Goal: Task Accomplishment & Management: Manage account settings

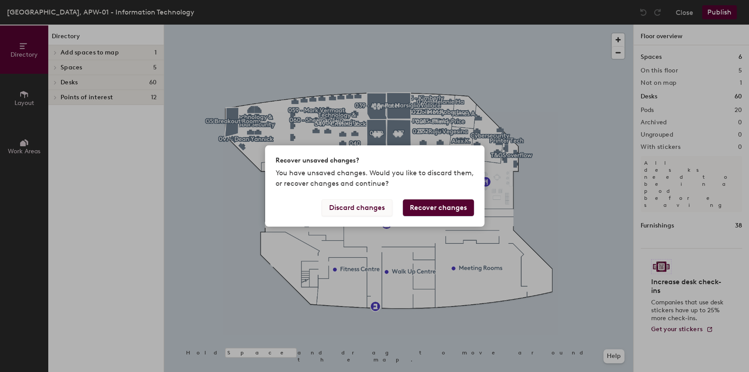
click at [361, 209] on button "Discard changes" at bounding box center [357, 207] width 71 height 17
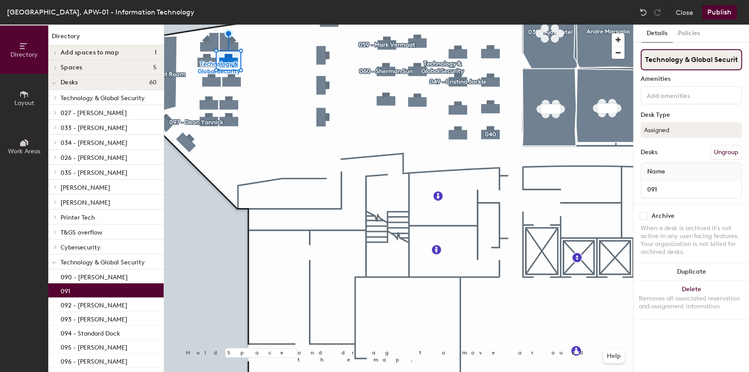
click at [688, 62] on input "Technology & Global Security" at bounding box center [691, 59] width 101 height 21
type input "090 - [PERSON_NAME]"
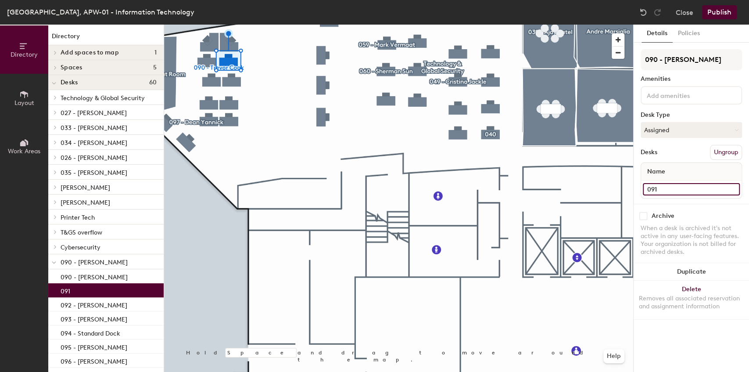
click at [668, 186] on input "091" at bounding box center [691, 189] width 97 height 12
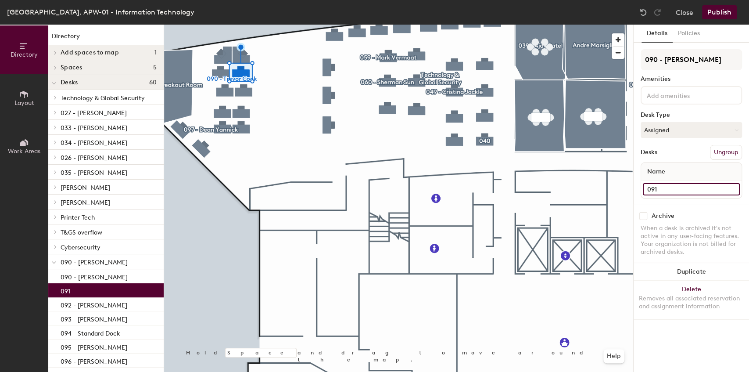
click at [688, 189] on input "091" at bounding box center [691, 189] width 97 height 12
type input "091 - [PERSON_NAME]"
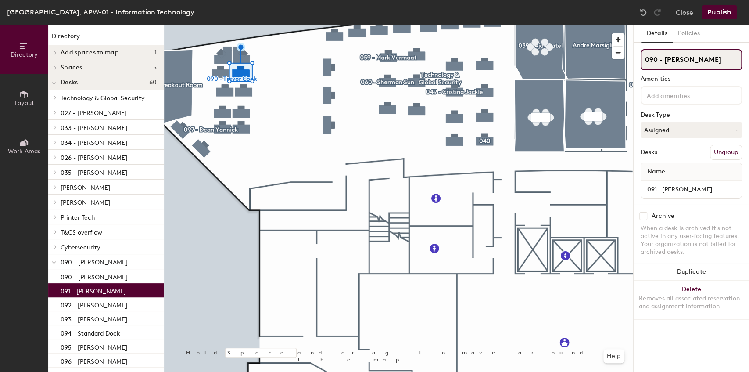
click at [699, 60] on input "090 - [PERSON_NAME]" at bounding box center [691, 59] width 101 height 21
drag, startPoint x: 715, startPoint y: 61, endPoint x: 660, endPoint y: 58, distance: 55.3
click at [660, 58] on input "090 - [PERSON_NAME]" at bounding box center [691, 59] width 101 height 21
type input "091"
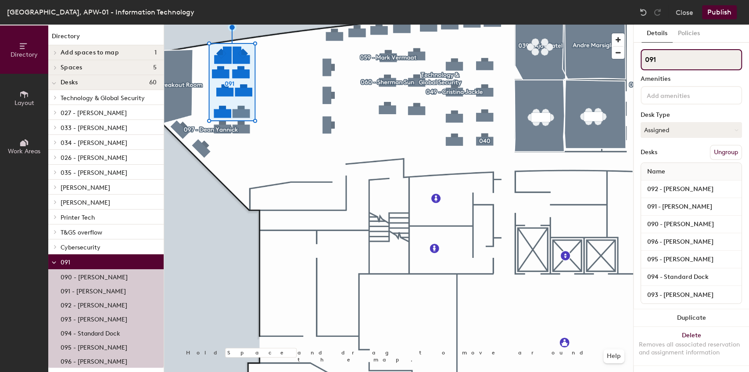
click at [659, 54] on input "091" at bounding box center [691, 59] width 101 height 21
click at [505, 57] on div "Directory Layout Work Areas Directory Add spaces to map 1 GS Breakout Room Spac…" at bounding box center [374, 198] width 749 height 347
type input "Technology & Global Security"
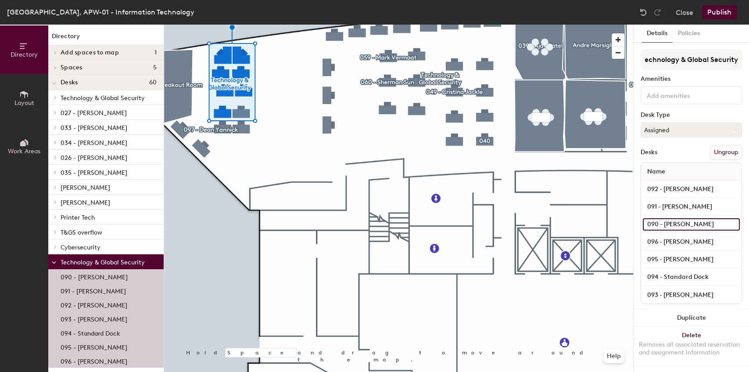
click at [699, 224] on input "090 - [PERSON_NAME]" at bounding box center [691, 224] width 97 height 12
click at [702, 222] on input "090 - [PERSON_NAME]" at bounding box center [691, 224] width 97 height 12
drag, startPoint x: 702, startPoint y: 222, endPoint x: 646, endPoint y: 224, distance: 55.8
click at [646, 224] on input "090 - [PERSON_NAME]" at bounding box center [691, 224] width 97 height 12
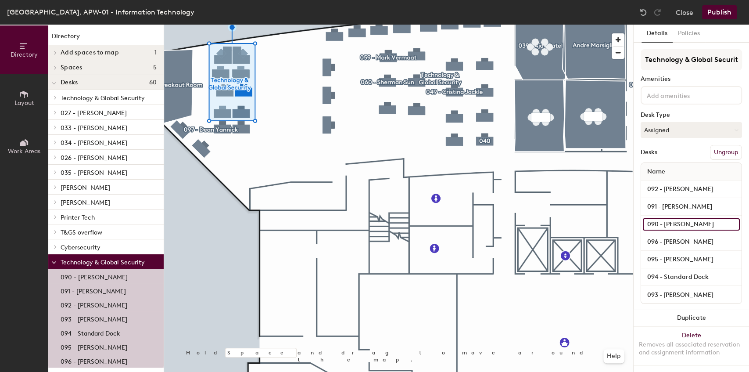
click at [653, 224] on input "090 - [PERSON_NAME]" at bounding box center [691, 224] width 97 height 12
click at [693, 224] on input "090 - [PERSON_NAME]" at bounding box center [691, 224] width 97 height 12
click at [701, 223] on input "090 - [PERSON_NAME]" at bounding box center [691, 224] width 97 height 12
type input "090"
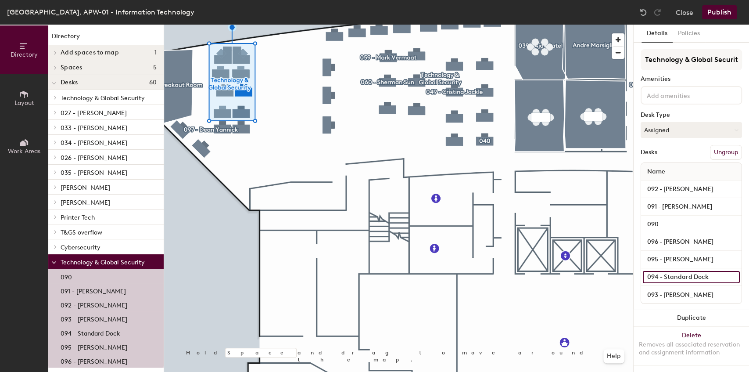
click at [687, 280] on input "094 - Standard Dock" at bounding box center [691, 277] width 97 height 12
click at [709, 279] on input "094 - Standard Dock" at bounding box center [691, 277] width 97 height 12
click at [713, 277] on input "094 - Standard Dock" at bounding box center [691, 277] width 97 height 12
drag, startPoint x: 713, startPoint y: 277, endPoint x: 663, endPoint y: 278, distance: 49.2
click at [663, 278] on input "094 - Standard Dock" at bounding box center [691, 277] width 97 height 12
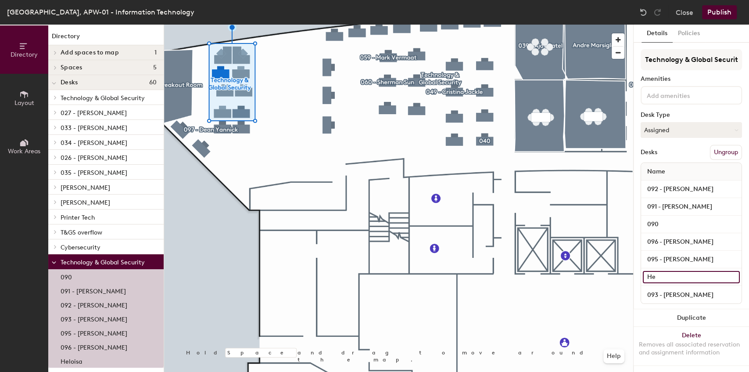
type input "H"
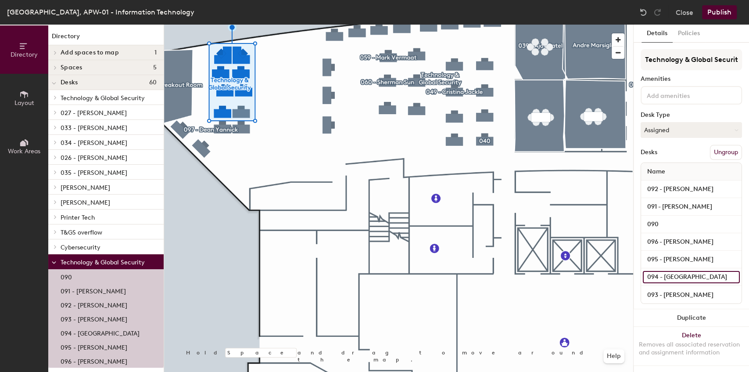
click at [691, 275] on input "094 - Heloisa" at bounding box center [691, 277] width 97 height 12
type input "094 - [PERSON_NAME]"
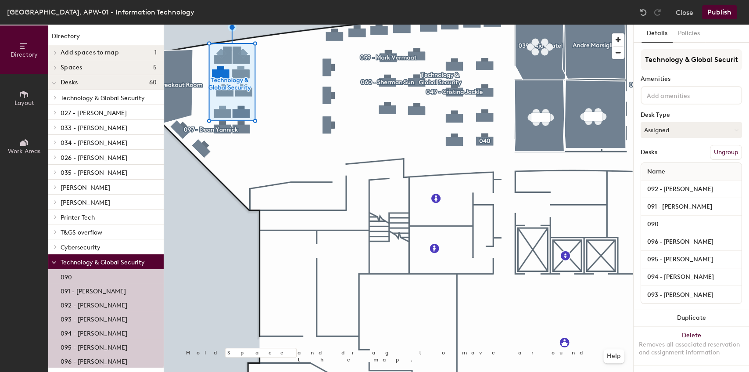
click at [678, 148] on div "Desks Ungroup" at bounding box center [691, 152] width 101 height 15
click at [720, 11] on button "Publish" at bounding box center [719, 12] width 35 height 14
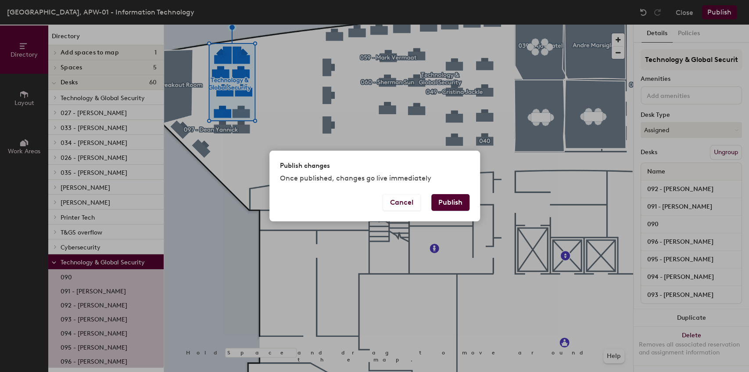
click at [448, 204] on button "Publish" at bounding box center [450, 202] width 38 height 17
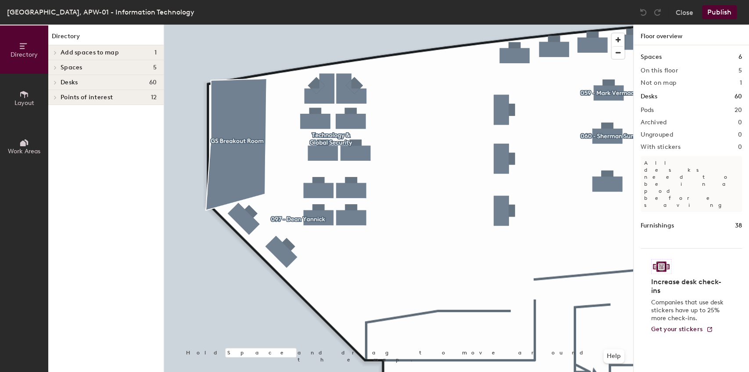
click at [330, 25] on div at bounding box center [398, 25] width 469 height 0
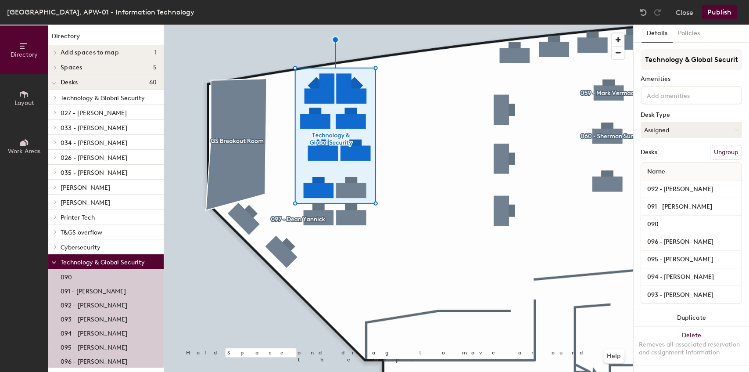
click at [723, 151] on button "Ungroup" at bounding box center [726, 152] width 32 height 15
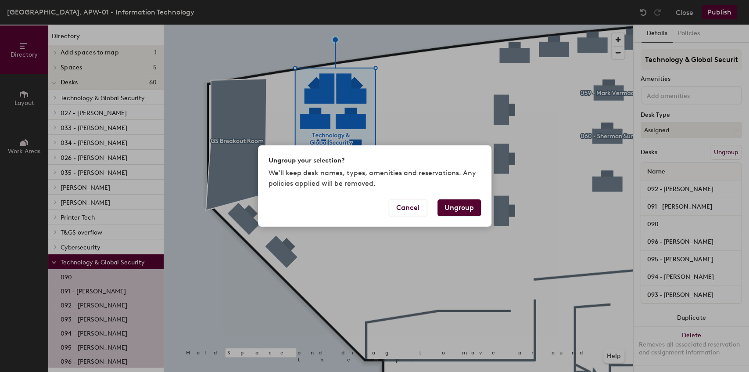
click at [462, 207] on button "Ungroup" at bounding box center [458, 207] width 43 height 17
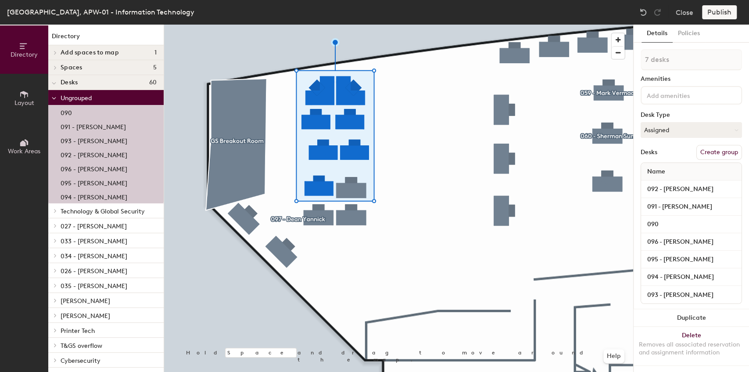
type input "1 desk"
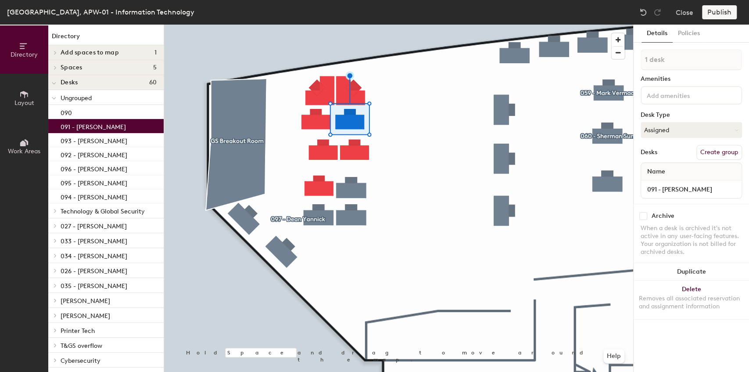
click at [310, 25] on div at bounding box center [398, 25] width 469 height 0
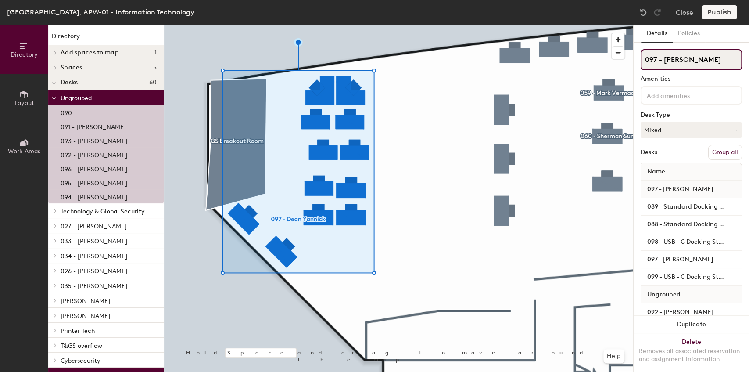
click at [672, 58] on input "097 - [PERSON_NAME]" at bounding box center [691, 59] width 101 height 21
click at [706, 67] on input "097 - [PERSON_NAME]" at bounding box center [691, 59] width 101 height 21
drag, startPoint x: 718, startPoint y: 62, endPoint x: 621, endPoint y: 57, distance: 96.7
click at [621, 57] on div "Directory Layout Work Areas Directory Add spaces to map 1 GS Breakout Room Spac…" at bounding box center [374, 198] width 749 height 347
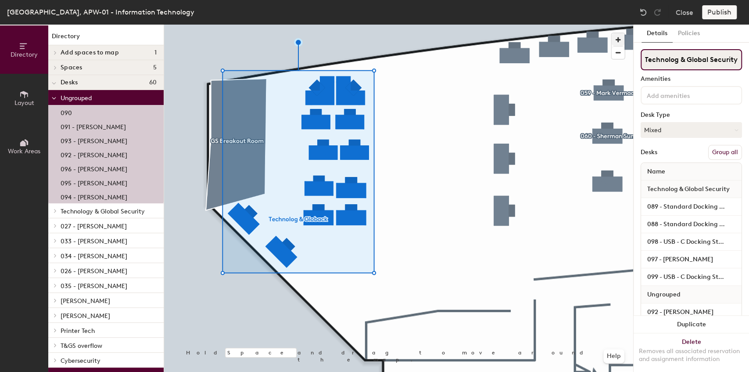
type input "Technolog & Global Security"
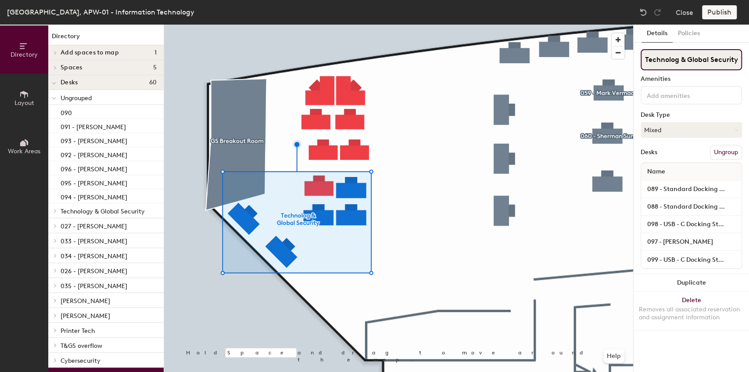
click at [677, 61] on input "Technolog & Global Security" at bounding box center [691, 59] width 101 height 21
type input "Technology & Global Security"
click at [462, 25] on div at bounding box center [398, 25] width 469 height 0
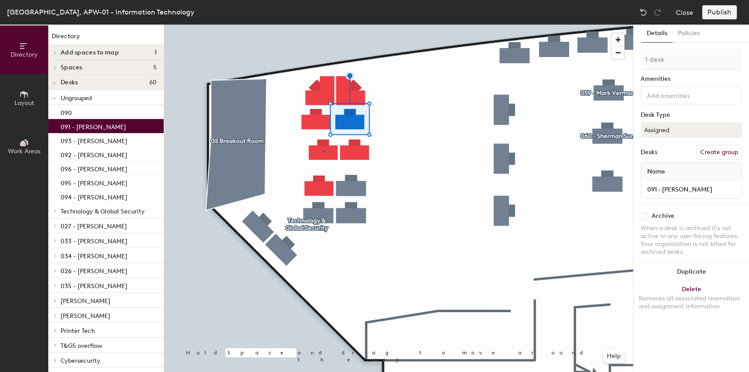
click at [323, 25] on div at bounding box center [398, 25] width 469 height 0
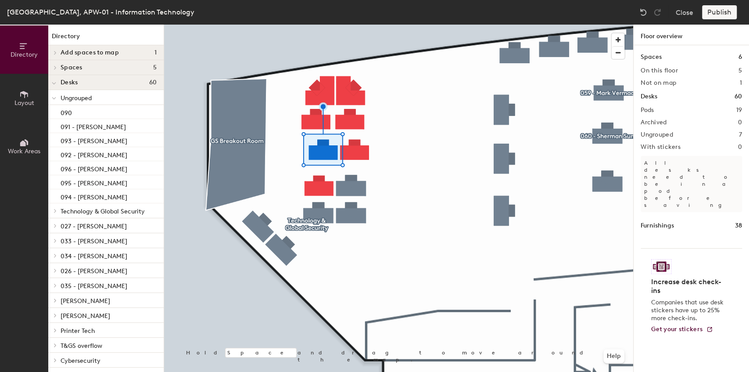
click at [396, 25] on div at bounding box center [398, 25] width 469 height 0
click at [340, 25] on div at bounding box center [398, 25] width 469 height 0
click at [370, 25] on div at bounding box center [398, 25] width 469 height 0
click at [298, 25] on div at bounding box center [398, 25] width 469 height 0
drag, startPoint x: 370, startPoint y: 229, endPoint x: 298, endPoint y: 221, distance: 72.9
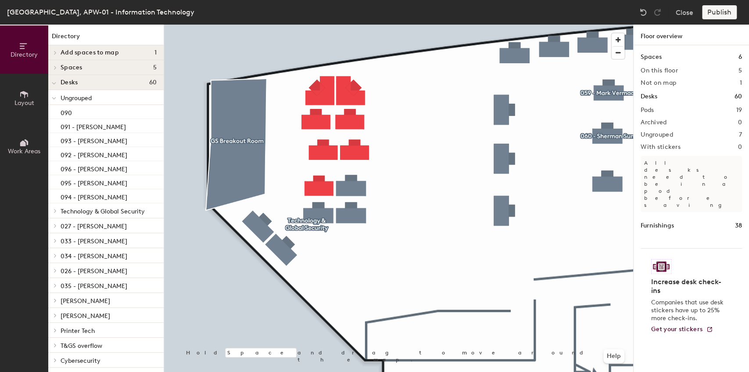
click at [298, 222] on div at bounding box center [299, 223] width 2 height 2
click at [419, 25] on div at bounding box center [398, 25] width 469 height 0
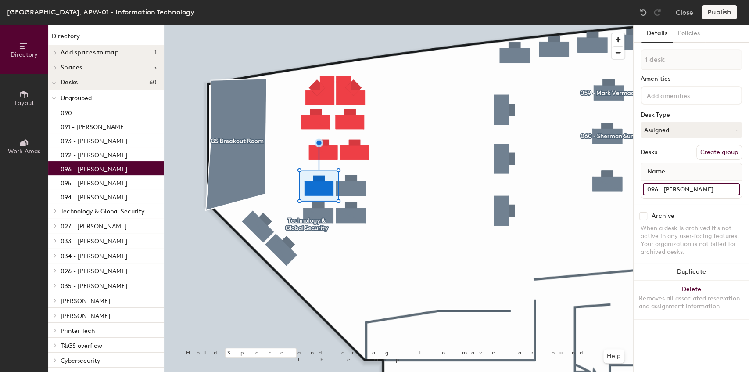
drag, startPoint x: 668, startPoint y: 190, endPoint x: 680, endPoint y: 191, distance: 11.5
click at [669, 190] on input "096 - Brad Young" at bounding box center [691, 189] width 97 height 12
click at [675, 190] on input "096 - Brad Young" at bounding box center [691, 189] width 97 height 12
type input "096 - [PERSON_NAME]"
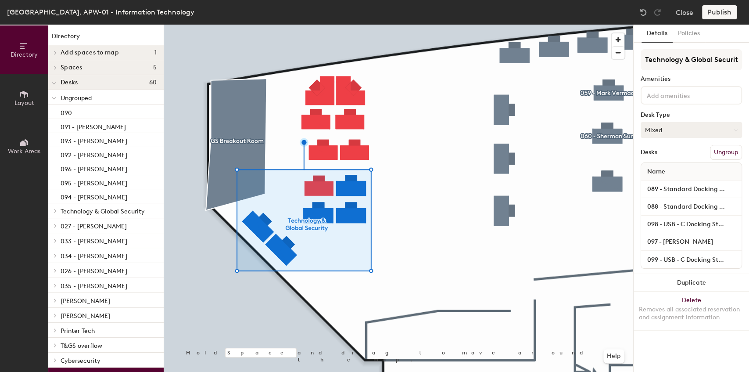
click at [677, 126] on button "Mixed" at bounding box center [691, 130] width 101 height 16
click at [650, 153] on div "Assigned" at bounding box center [685, 157] width 88 height 13
click at [694, 50] on input "Technology & Global Security" at bounding box center [691, 59] width 101 height 21
click at [715, 11] on div "Publish" at bounding box center [722, 12] width 40 height 14
click at [715, 14] on div "Publish" at bounding box center [722, 12] width 40 height 14
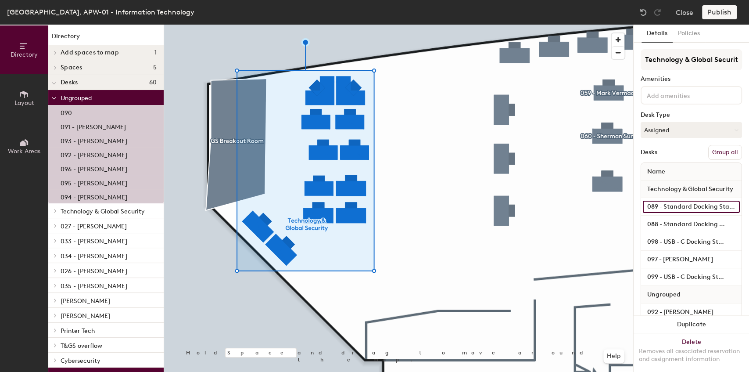
click at [668, 207] on input "089 - Standard Docking Station" at bounding box center [691, 207] width 97 height 12
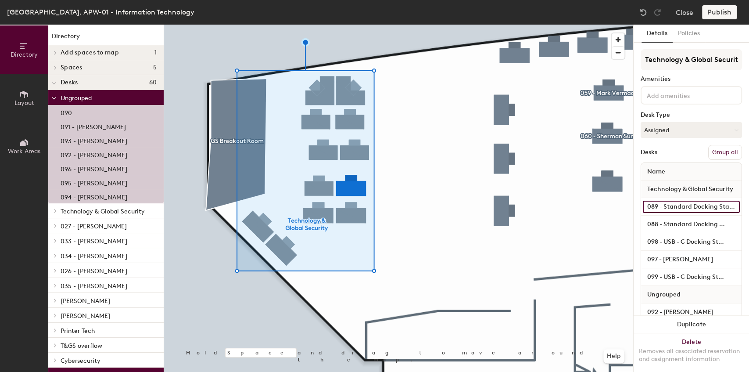
click at [692, 208] on input "089 - Standard Docking Station" at bounding box center [691, 207] width 97 height 12
click at [664, 222] on input "088 - Standard Docking station" at bounding box center [691, 224] width 97 height 12
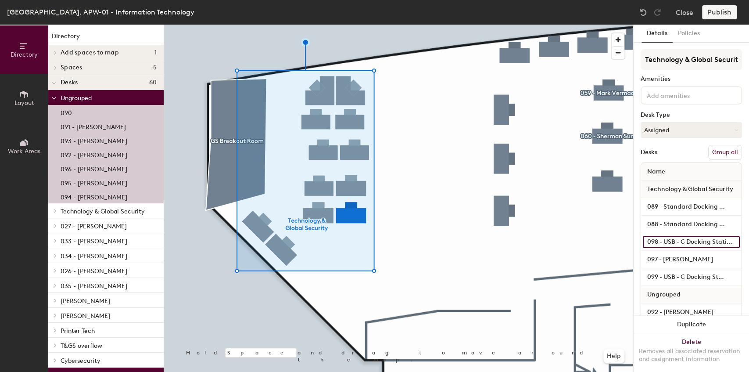
click at [677, 240] on input "098 - USB - C Docking Station - keyboard or mouse" at bounding box center [691, 242] width 97 height 12
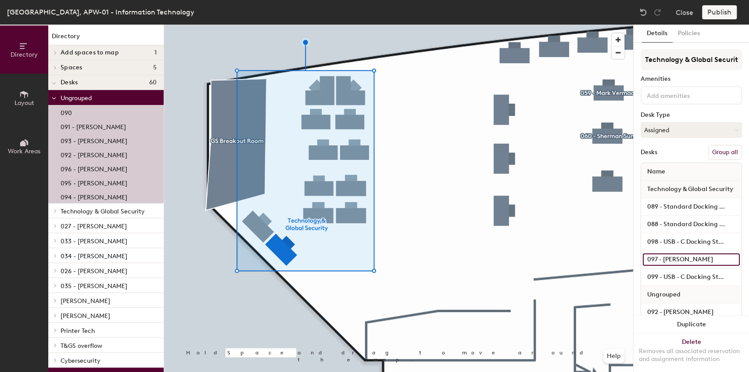
click at [689, 257] on input "097 - [PERSON_NAME]" at bounding box center [691, 259] width 97 height 12
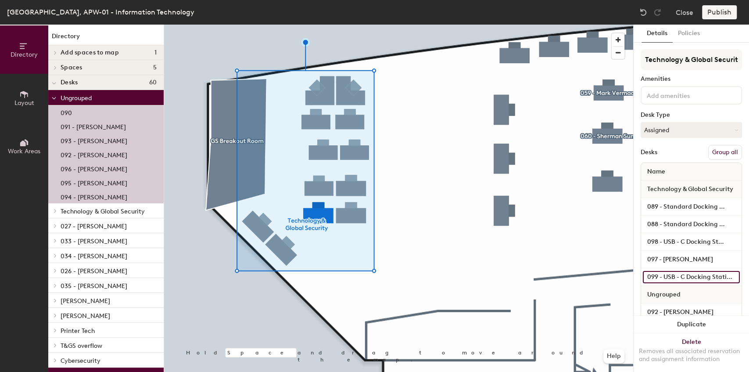
click at [690, 277] on input "099 - USB - C Docking Station - no keyboard or mouse" at bounding box center [691, 277] width 97 height 12
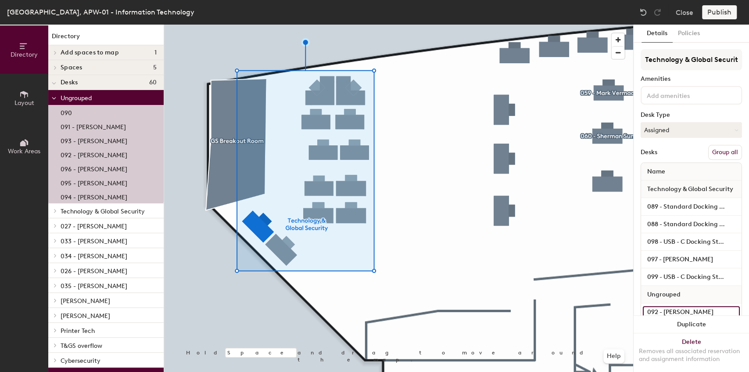
click at [673, 309] on input "092 - [PERSON_NAME]" at bounding box center [691, 312] width 97 height 12
click at [714, 154] on button "Group all" at bounding box center [725, 152] width 34 height 15
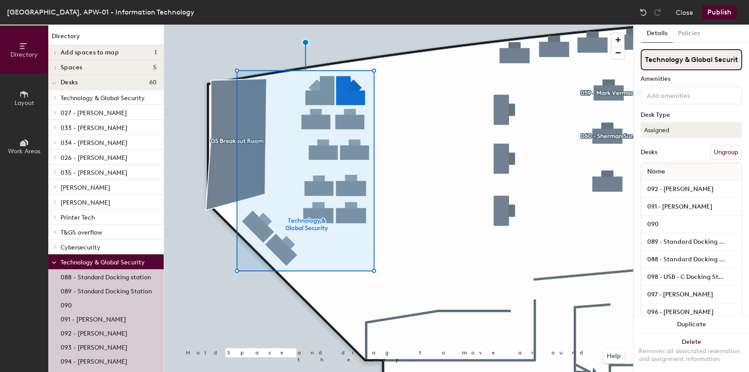
scroll to position [0, 8]
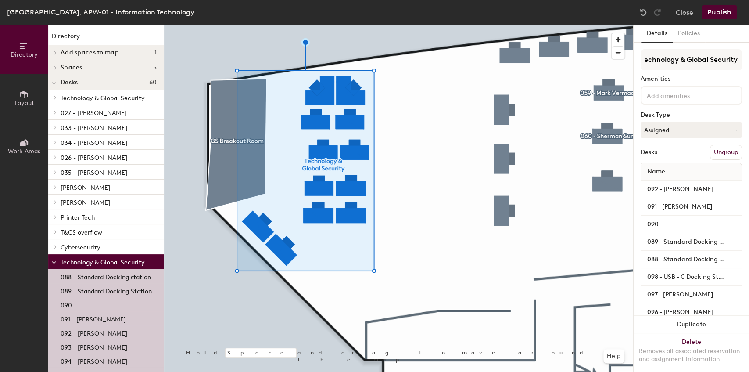
click at [724, 7] on button "Publish" at bounding box center [719, 12] width 35 height 14
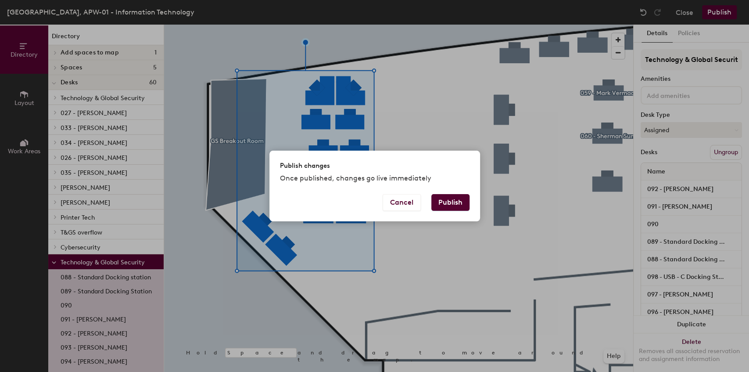
click at [455, 201] on button "Publish" at bounding box center [450, 202] width 38 height 17
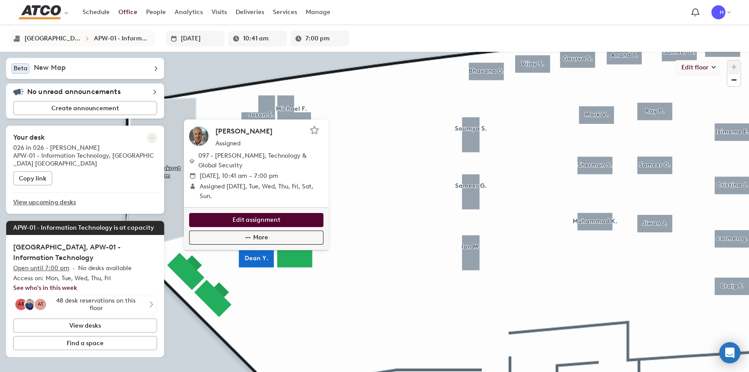
click at [263, 240] on span "More" at bounding box center [260, 238] width 15 height 10
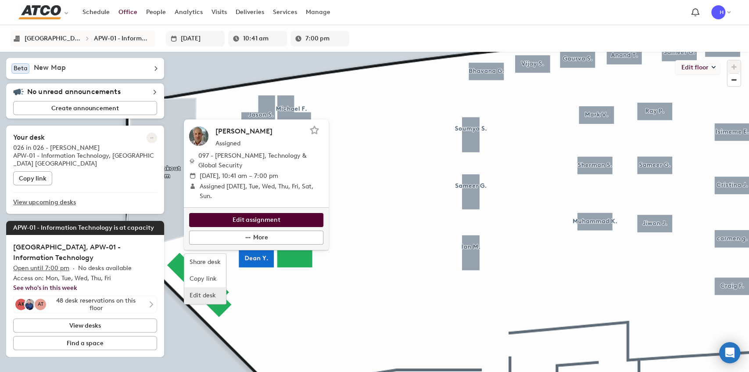
click at [207, 296] on span "Edit desk" at bounding box center [203, 295] width 26 height 10
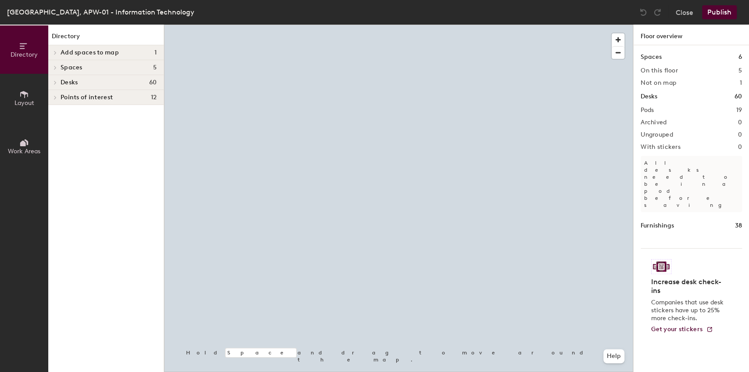
click at [338, 25] on div at bounding box center [398, 25] width 469 height 0
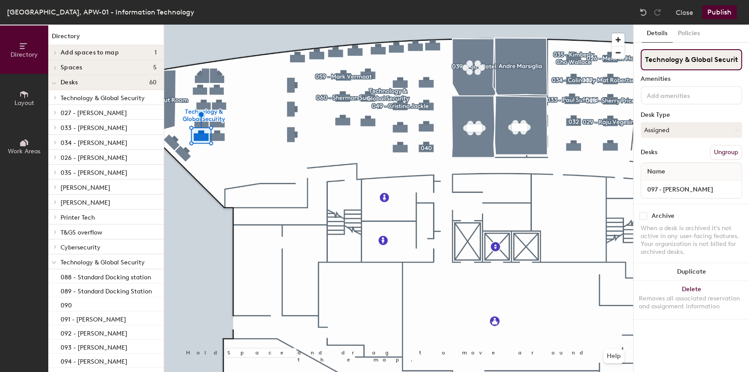
click at [697, 55] on input "Technology & Global Security" at bounding box center [691, 59] width 101 height 21
type input "097 - [PERSON_NAME]"
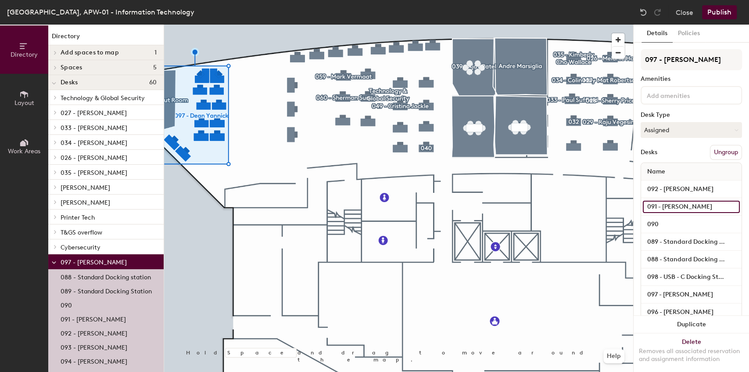
click at [679, 208] on input "091 - Trevor Cook" at bounding box center [691, 207] width 97 height 12
click at [692, 207] on input "091 - Trevor Cook" at bounding box center [691, 207] width 97 height 12
drag, startPoint x: 715, startPoint y: 209, endPoint x: 661, endPoint y: 207, distance: 54.5
click at [661, 207] on input "091 - Trevor Cook" at bounding box center [691, 207] width 97 height 12
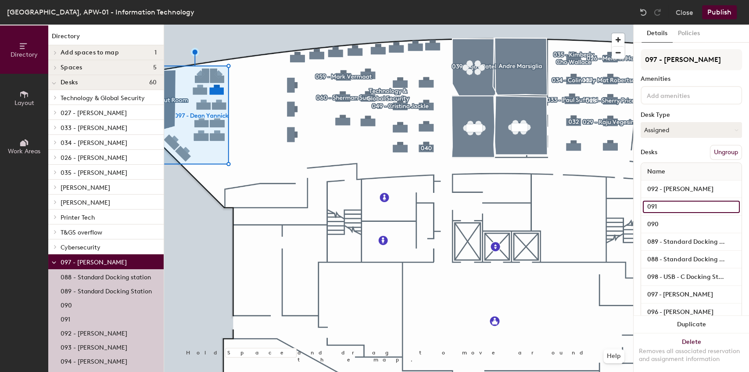
type input "091"
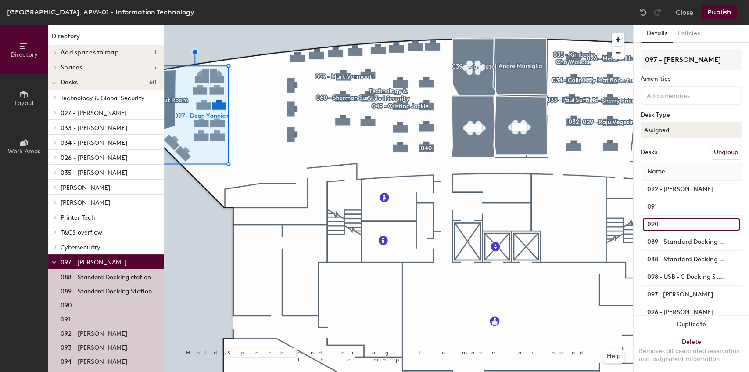
click at [667, 225] on input "090" at bounding box center [691, 224] width 97 height 12
type input "090 - [PERSON_NAME]"
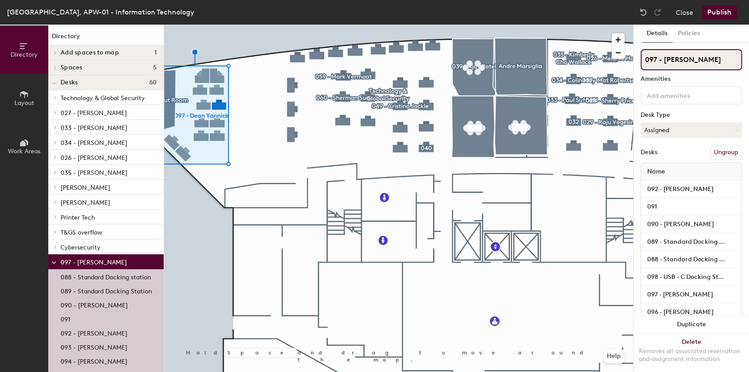
click at [690, 64] on input "097 - [PERSON_NAME]" at bounding box center [691, 59] width 101 height 21
click at [689, 64] on input "097 - [PERSON_NAME]" at bounding box center [691, 59] width 101 height 21
click at [695, 62] on input "097 - [PERSON_NAME]" at bounding box center [691, 59] width 101 height 21
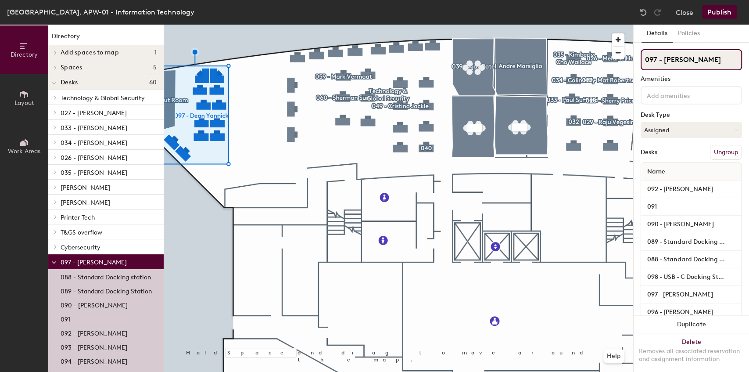
click at [710, 59] on input "097 - [PERSON_NAME]" at bounding box center [691, 59] width 101 height 21
click at [721, 59] on input "097 - [PERSON_NAME]" at bounding box center [691, 59] width 101 height 21
drag, startPoint x: 722, startPoint y: 59, endPoint x: 621, endPoint y: 56, distance: 101.0
click at [621, 56] on div "Directory Layout Work Areas Directory Add spaces to map 1 GS Breakout Room Spac…" at bounding box center [374, 198] width 749 height 347
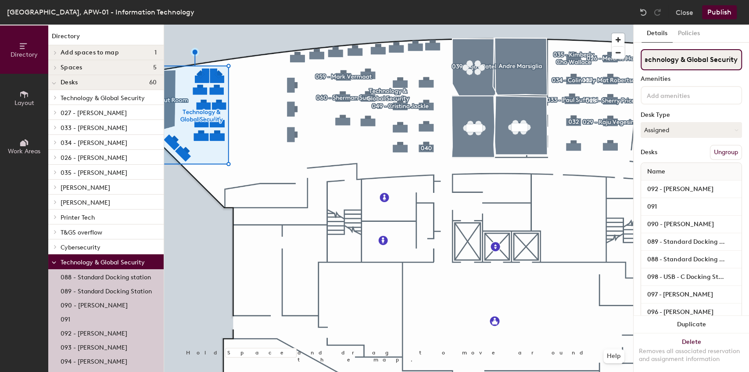
type input "Technology & Global Security"
click at [724, 14] on button "Publish" at bounding box center [719, 12] width 35 height 14
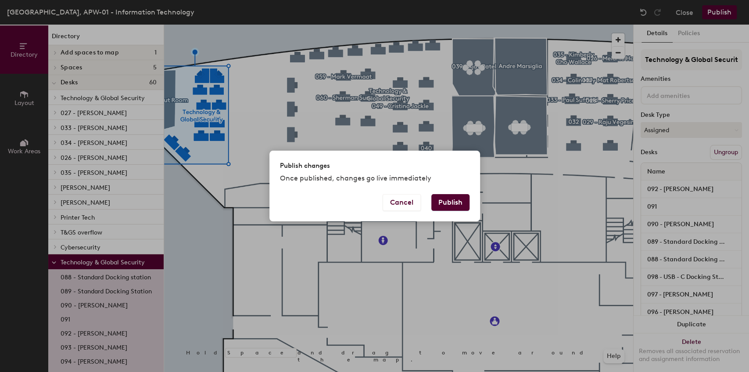
click at [451, 207] on button "Publish" at bounding box center [450, 202] width 38 height 17
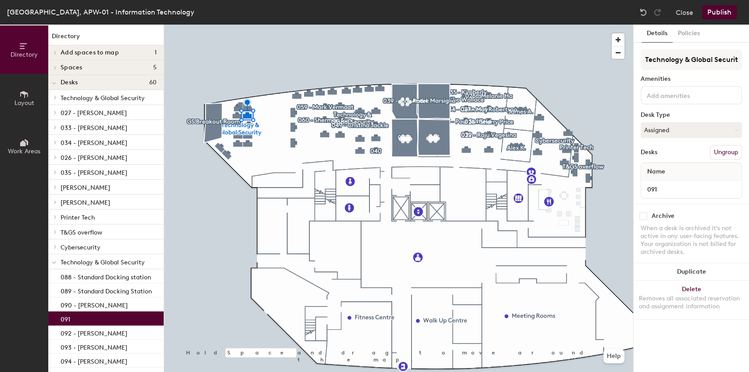
click at [732, 150] on button "Ungroup" at bounding box center [726, 152] width 32 height 15
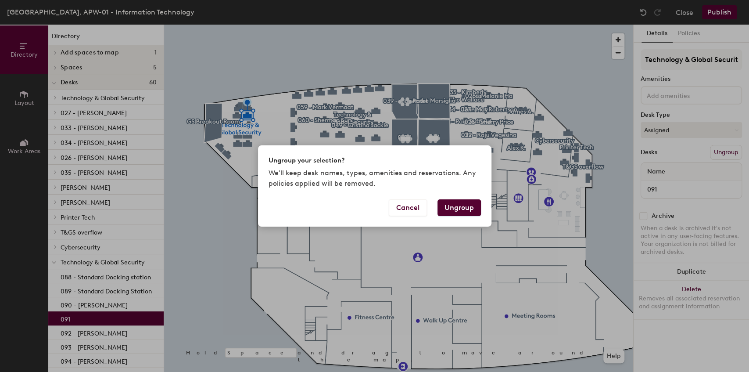
click at [447, 212] on button "Ungroup" at bounding box center [458, 207] width 43 height 17
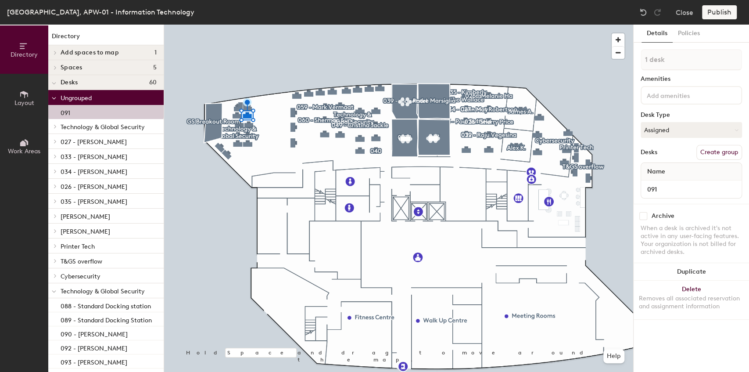
click at [280, 25] on div at bounding box center [398, 25] width 469 height 0
click at [670, 128] on button "Assigned" at bounding box center [691, 130] width 101 height 16
click at [715, 152] on button "Create group" at bounding box center [719, 152] width 46 height 15
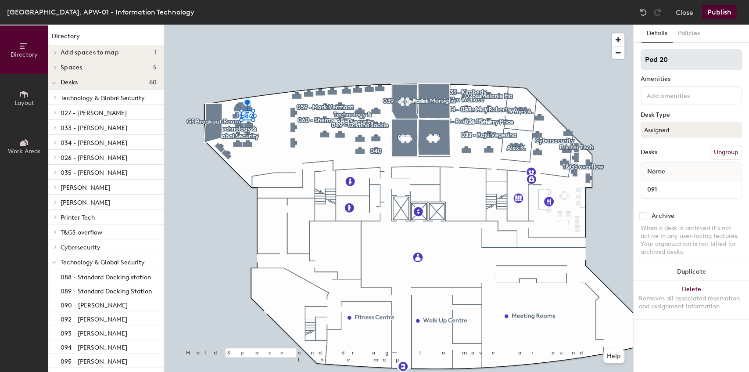
click at [534, 61] on div "Directory Layout Work Areas Directory Add spaces to map 1 GS Breakout Room Spac…" at bounding box center [374, 198] width 749 height 347
type input "0"
click at [640, 12] on img at bounding box center [643, 12] width 9 height 9
click at [479, 25] on div at bounding box center [398, 25] width 469 height 0
click at [726, 154] on button "Ungroup" at bounding box center [726, 152] width 32 height 15
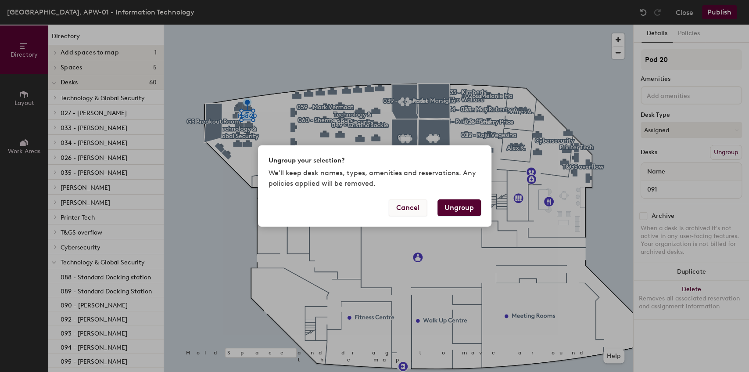
click at [413, 208] on button "Cancel" at bounding box center [408, 207] width 38 height 17
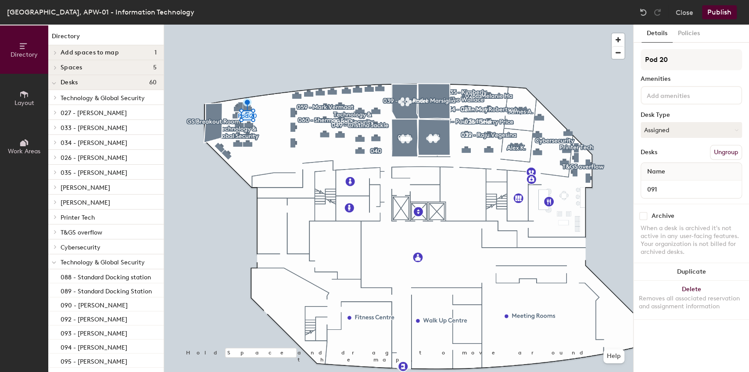
click at [288, 25] on div at bounding box center [398, 25] width 469 height 0
drag, startPoint x: 664, startPoint y: 54, endPoint x: 670, endPoint y: 58, distance: 7.3
click at [664, 54] on input "Pod 20" at bounding box center [691, 59] width 101 height 21
click at [581, 63] on div "Directory Layout Work Areas Directory Add spaces to map 1 GS Breakout Room Spac…" at bounding box center [374, 198] width 749 height 347
type input "091"
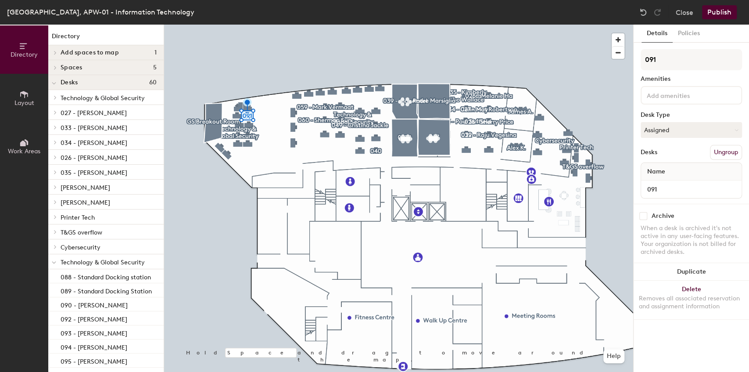
click at [723, 11] on button "Publish" at bounding box center [719, 12] width 35 height 14
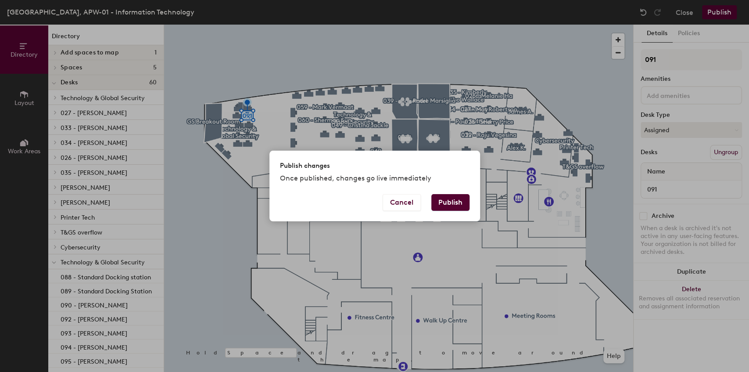
click at [457, 200] on button "Publish" at bounding box center [450, 202] width 38 height 17
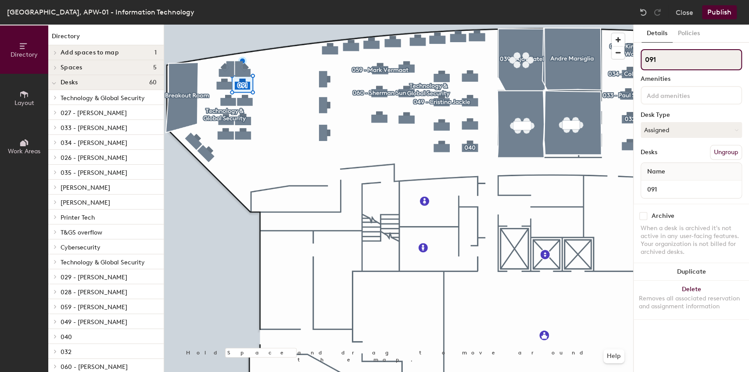
click at [684, 56] on input "091" at bounding box center [691, 59] width 101 height 21
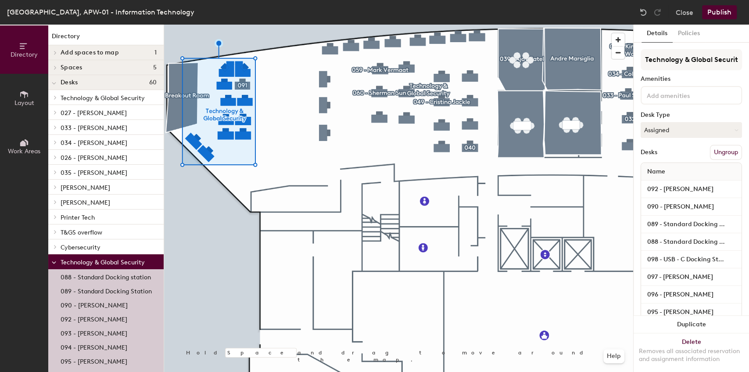
click at [284, 25] on div at bounding box center [398, 25] width 469 height 0
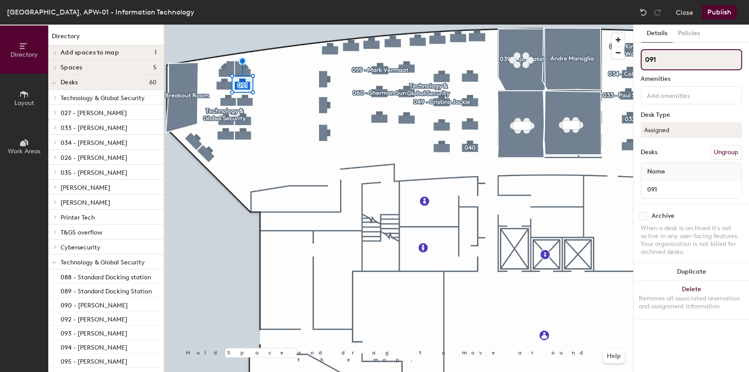
click at [664, 56] on input "091" at bounding box center [691, 59] width 101 height 21
click at [549, 72] on div "Directory Layout Work Areas Directory Add spaces to map 1 GS Breakout Room Spac…" at bounding box center [374, 198] width 749 height 347
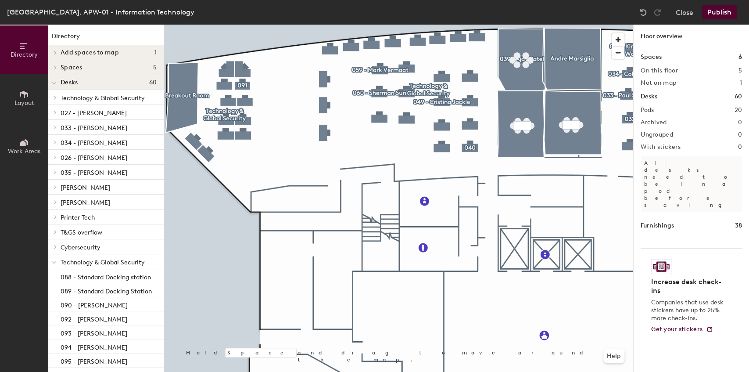
click at [726, 10] on button "Publish" at bounding box center [719, 12] width 35 height 14
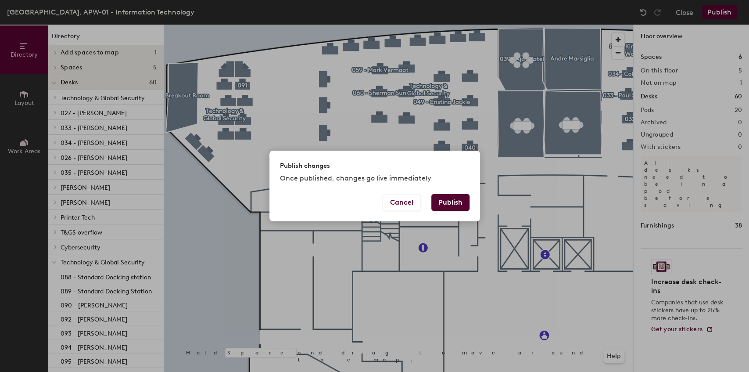
click at [447, 207] on button "Publish" at bounding box center [450, 202] width 38 height 17
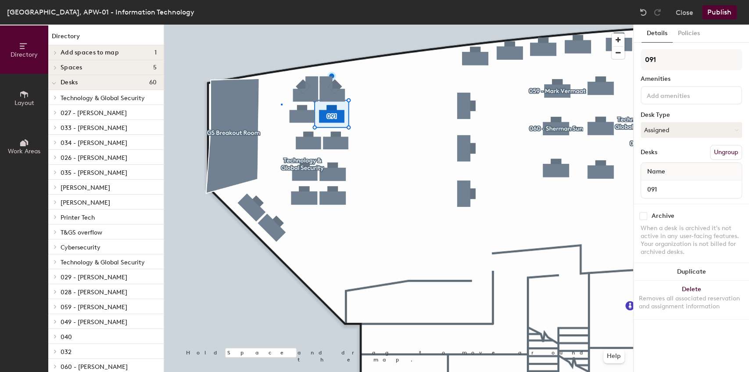
click at [280, 25] on div at bounding box center [398, 25] width 469 height 0
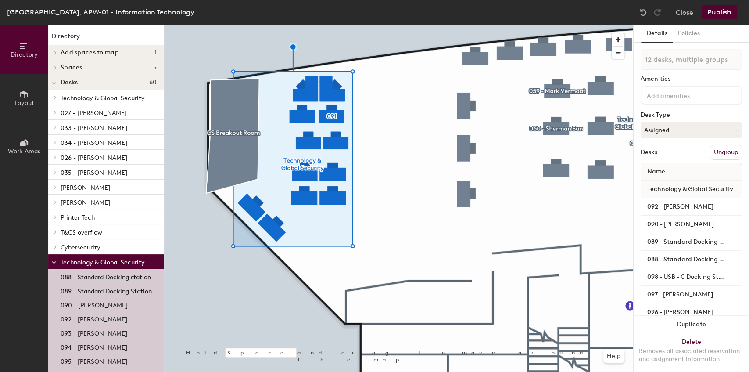
click at [723, 154] on button "Ungroup" at bounding box center [726, 152] width 32 height 15
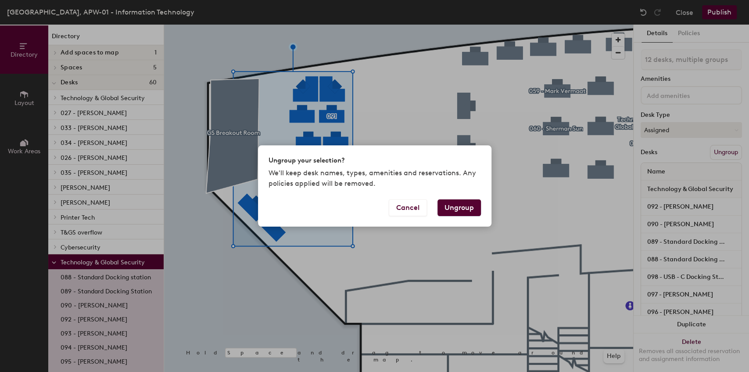
click at [464, 209] on button "Ungroup" at bounding box center [458, 207] width 43 height 17
type input "12 desks"
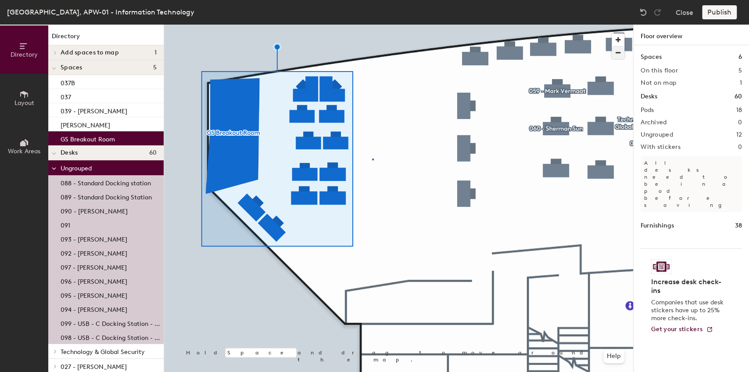
click at [372, 25] on div at bounding box center [398, 25] width 469 height 0
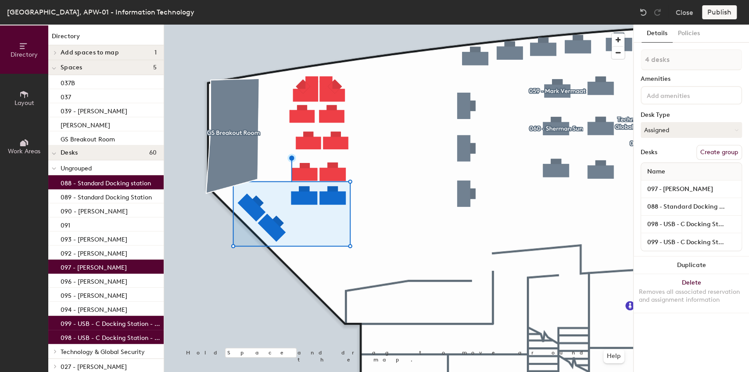
click at [379, 25] on div at bounding box center [398, 25] width 469 height 0
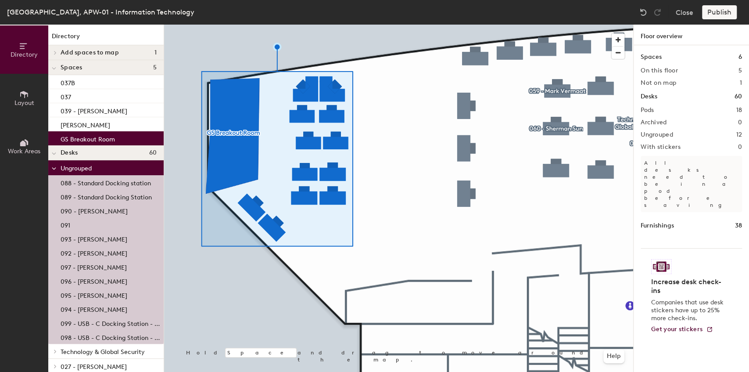
drag, startPoint x: 652, startPoint y: 37, endPoint x: 648, endPoint y: 32, distance: 5.9
click at [651, 36] on h1 "Floor overview" at bounding box center [691, 35] width 115 height 21
click at [370, 25] on div at bounding box center [398, 25] width 469 height 0
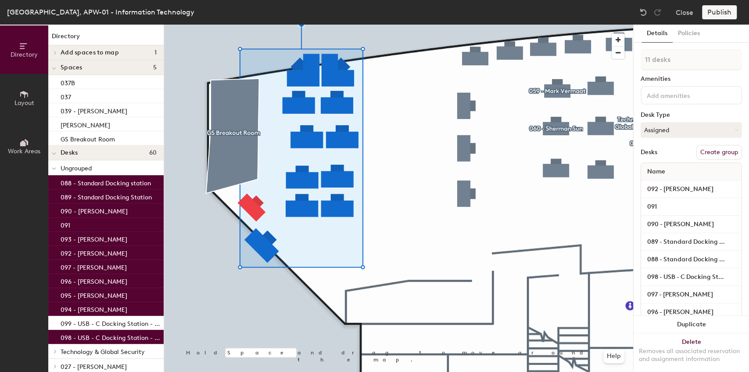
click at [716, 154] on button "Create group" at bounding box center [719, 152] width 46 height 15
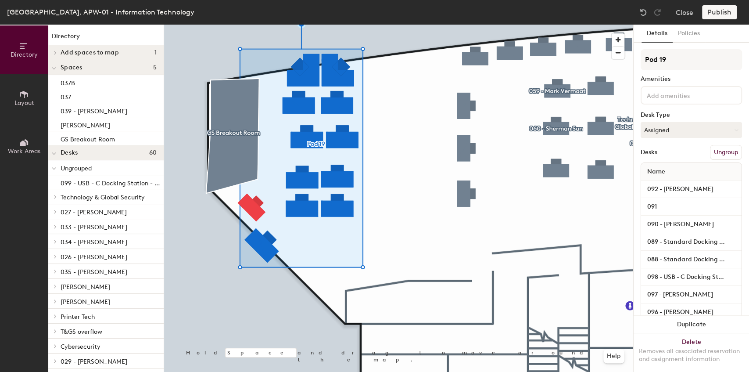
click at [571, 65] on div "Directory Layout Work Areas Directory Add spaces to map 1 GS Breakout Room Spac…" at bounding box center [374, 198] width 749 height 347
type input "Technology & Global Security"
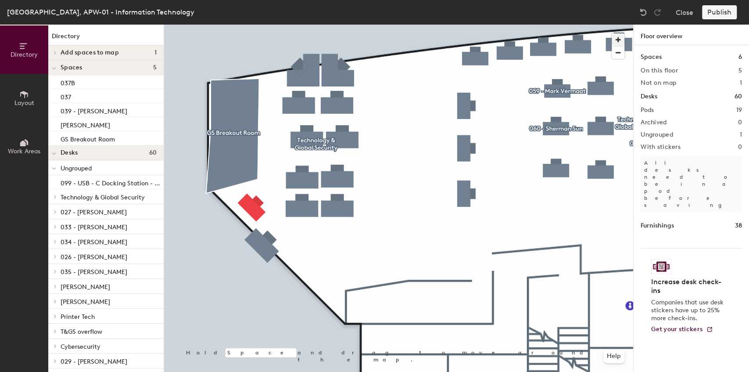
click at [345, 25] on div at bounding box center [398, 25] width 469 height 0
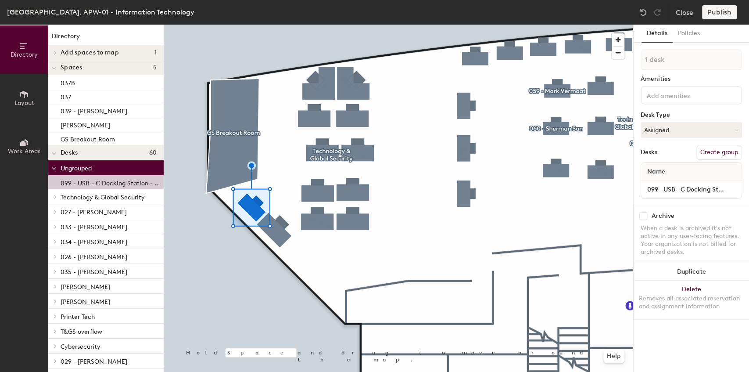
click at [353, 25] on div at bounding box center [398, 25] width 469 height 0
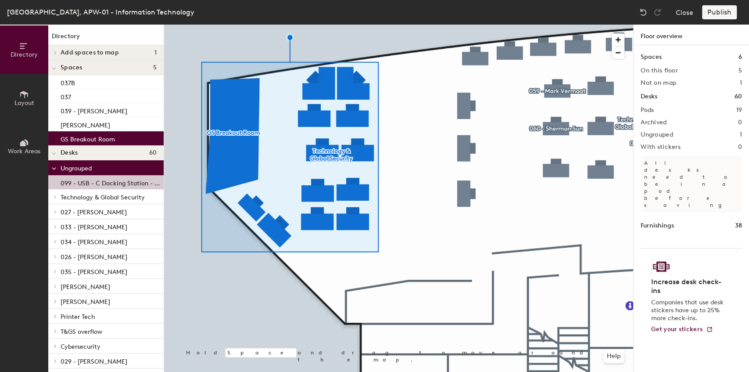
click at [362, 25] on div at bounding box center [398, 25] width 469 height 0
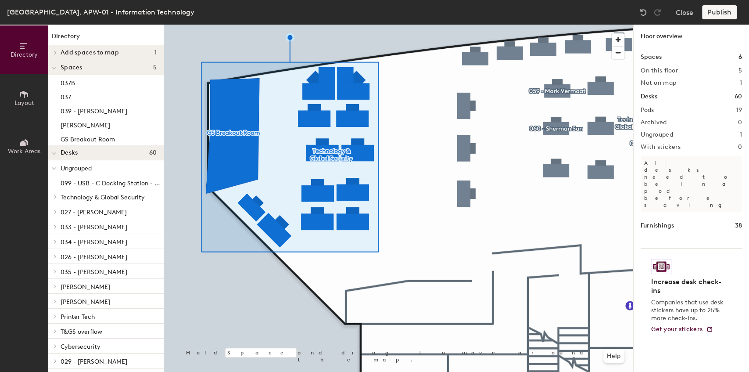
click at [352, 25] on div at bounding box center [398, 25] width 469 height 0
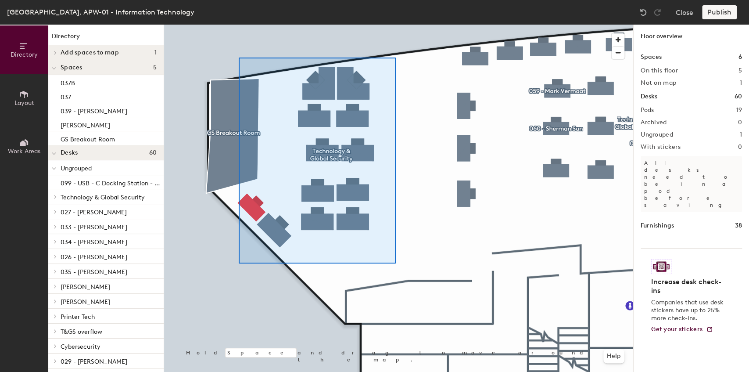
drag, startPoint x: 675, startPoint y: 63, endPoint x: 239, endPoint y: 57, distance: 436.2
click at [239, 25] on div at bounding box center [398, 25] width 469 height 0
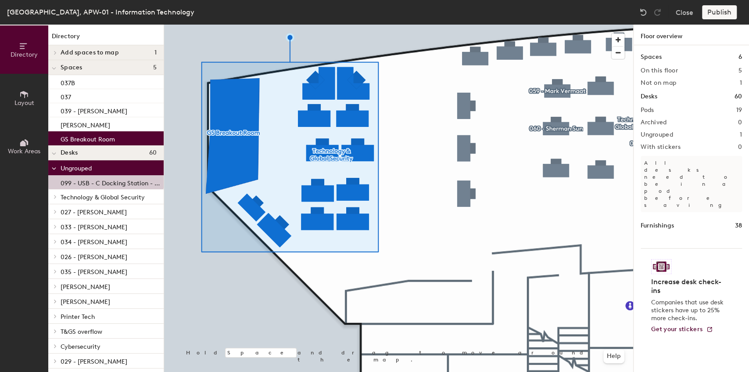
click at [502, 25] on div at bounding box center [398, 25] width 469 height 0
click at [85, 142] on p "GS Breakout Room" at bounding box center [88, 138] width 54 height 10
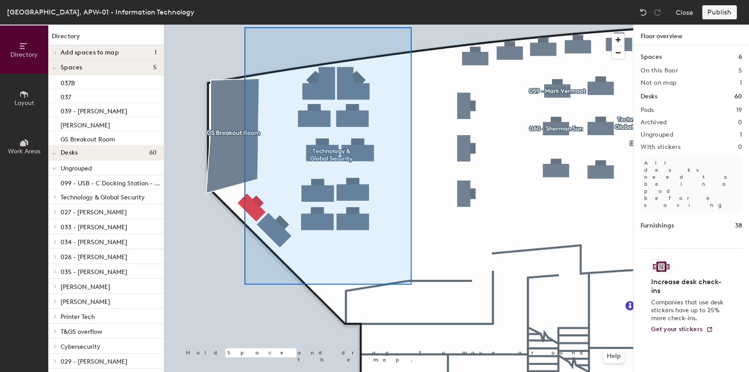
click at [246, 25] on div at bounding box center [398, 25] width 469 height 0
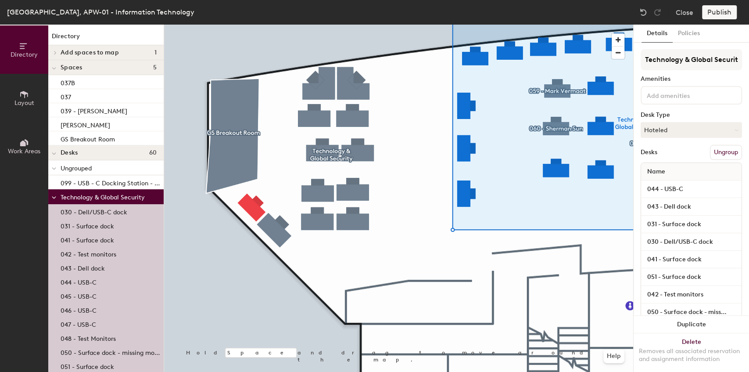
click at [723, 149] on button "Ungroup" at bounding box center [726, 152] width 32 height 15
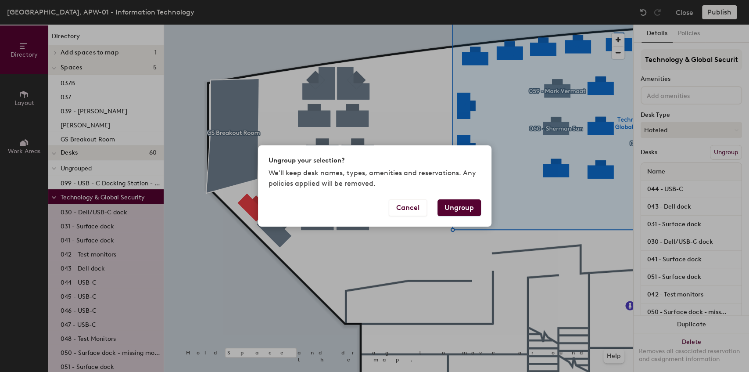
click at [450, 208] on button "Ungroup" at bounding box center [458, 207] width 43 height 17
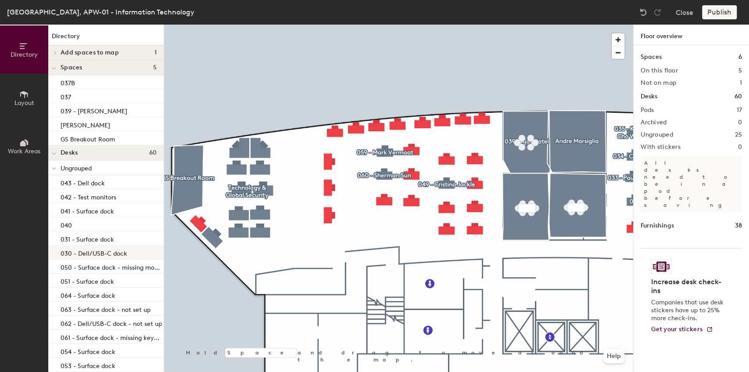
click at [260, 25] on div at bounding box center [398, 25] width 469 height 0
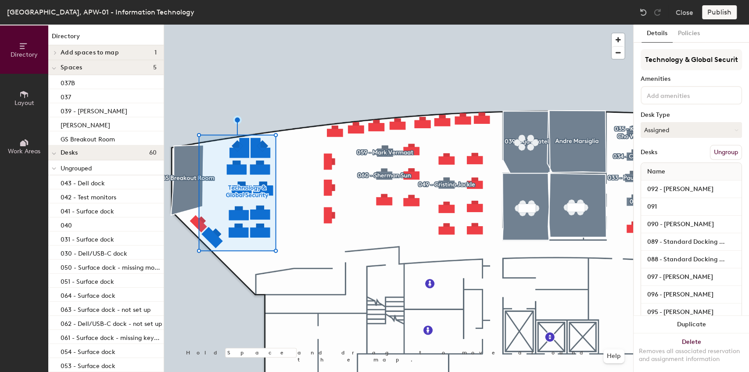
click at [726, 151] on button "Ungroup" at bounding box center [726, 152] width 32 height 15
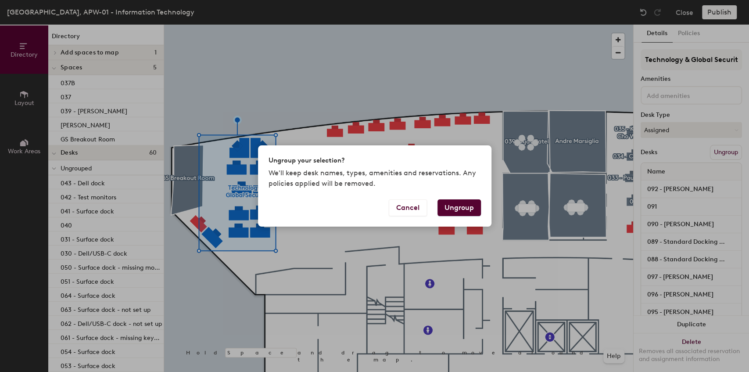
click at [457, 205] on button "Ungroup" at bounding box center [458, 207] width 43 height 17
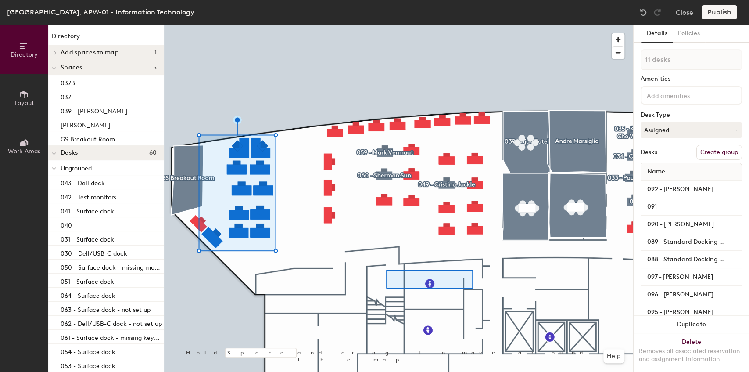
click at [372, 25] on div at bounding box center [398, 25] width 469 height 0
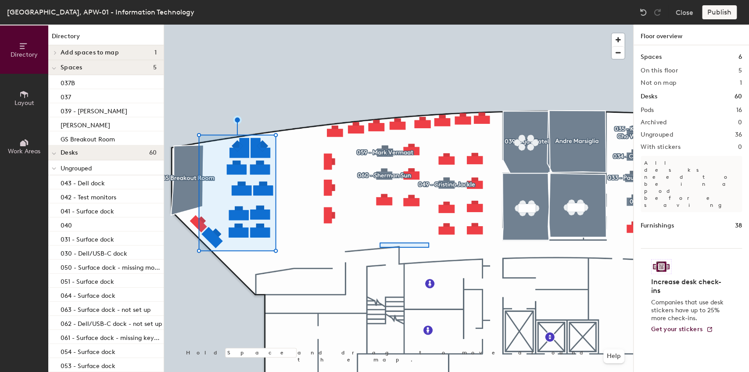
click at [365, 25] on div at bounding box center [398, 25] width 469 height 0
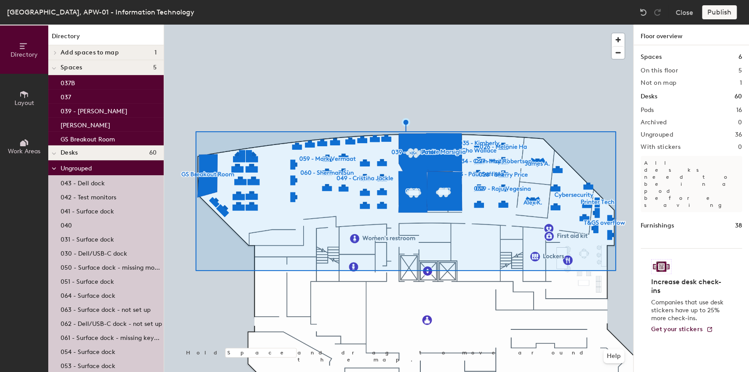
click at [54, 168] on icon at bounding box center [54, 169] width 4 height 4
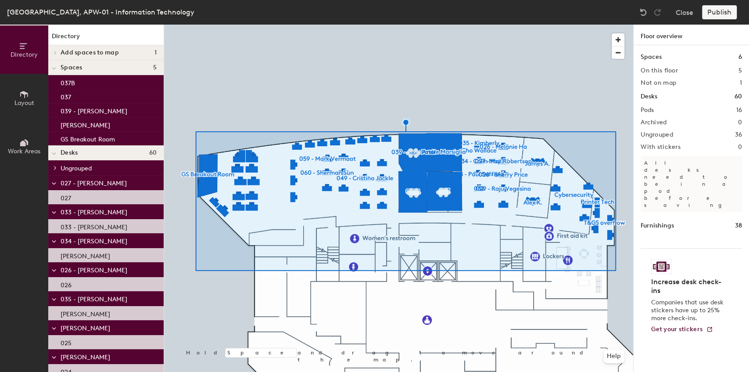
click at [54, 168] on span at bounding box center [54, 167] width 7 height 4
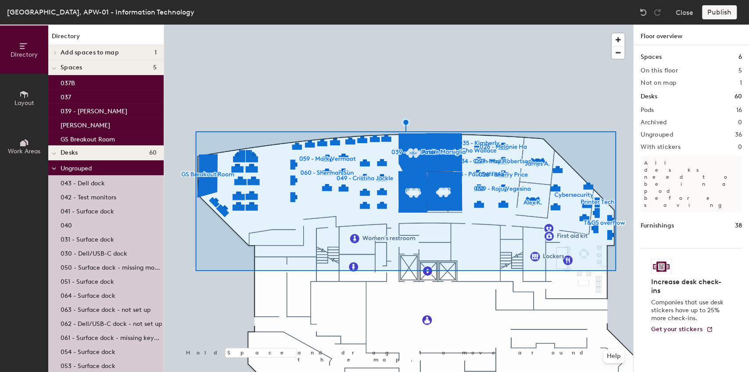
click at [56, 153] on icon at bounding box center [54, 154] width 4 height 4
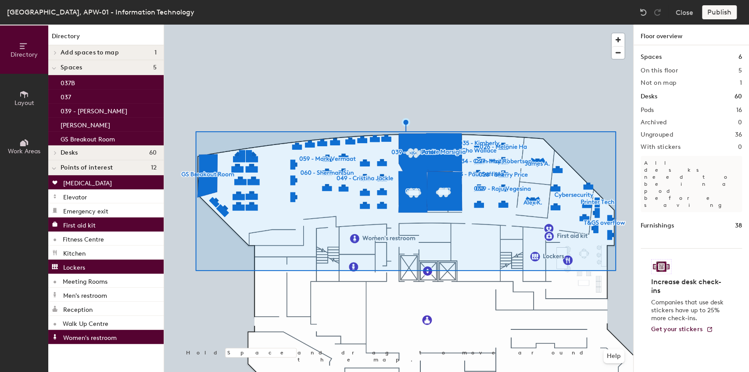
click at [55, 153] on icon at bounding box center [56, 153] width 4 height 4
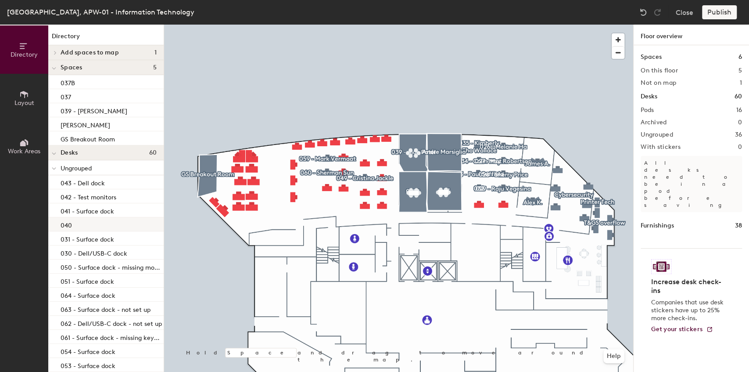
click at [483, 25] on div at bounding box center [398, 25] width 469 height 0
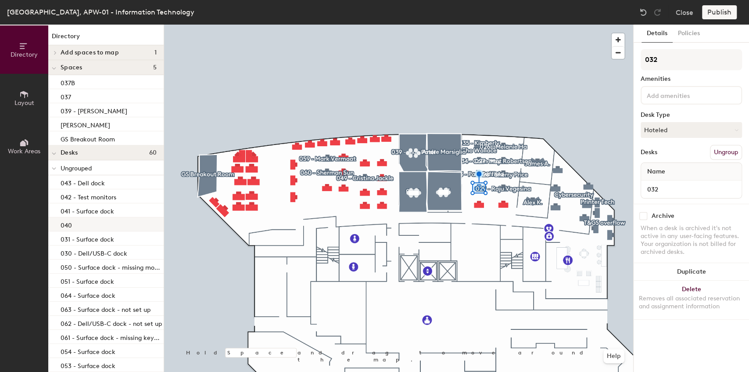
click at [485, 25] on div at bounding box center [398, 25] width 469 height 0
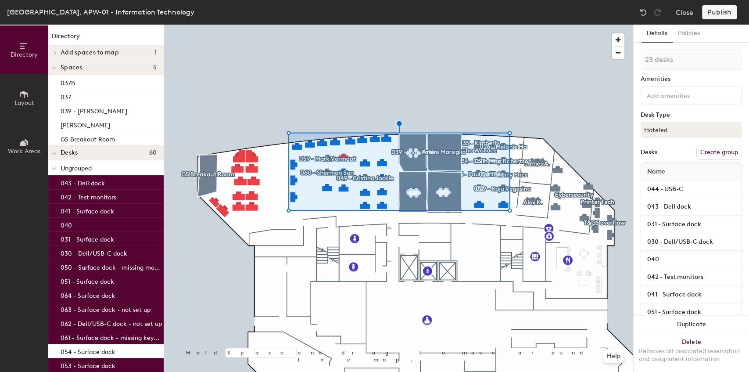
type input "24 desks"
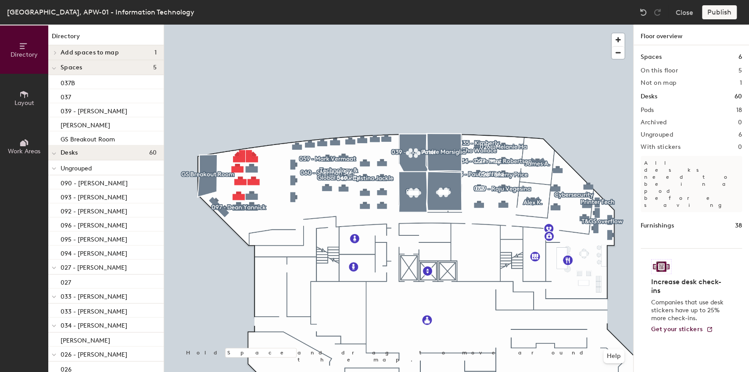
click at [724, 16] on div "Publish" at bounding box center [722, 12] width 40 height 14
click at [720, 9] on div "Publish" at bounding box center [722, 12] width 40 height 14
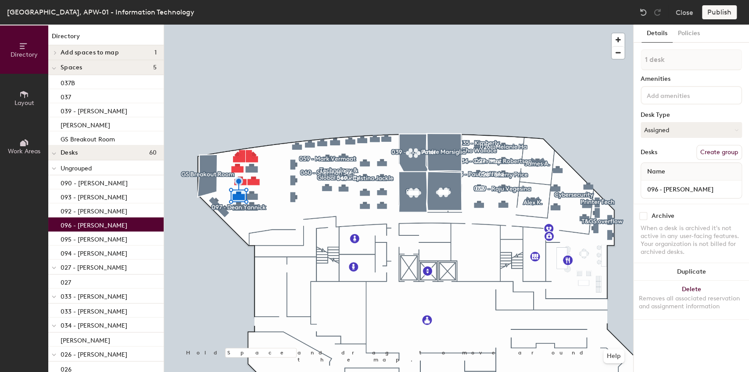
click at [713, 157] on button "Create group" at bounding box center [719, 152] width 46 height 15
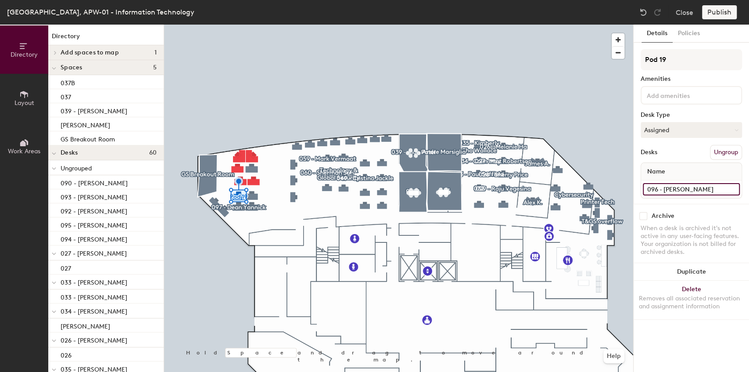
click at [609, 194] on div "Directory Layout Work Areas Directory Add spaces to map 1 GS Breakout Room Spac…" at bounding box center [374, 198] width 749 height 347
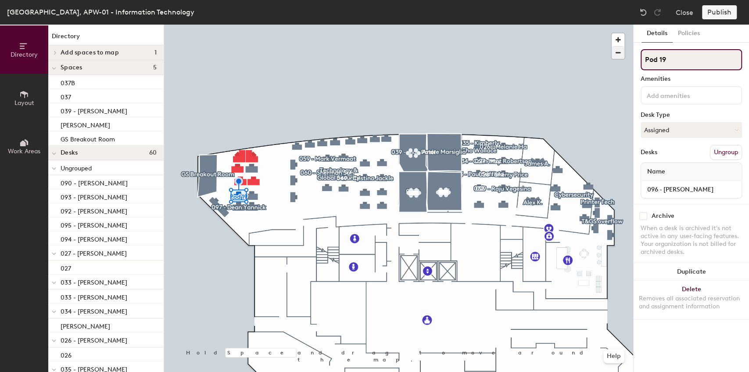
click at [592, 59] on div "Directory Layout Work Areas Directory Add spaces to map 1 GS Breakout Room Spac…" at bounding box center [374, 198] width 749 height 347
paste input "096 - [PERSON_NAME]"
type input "096 - [PERSON_NAME]"
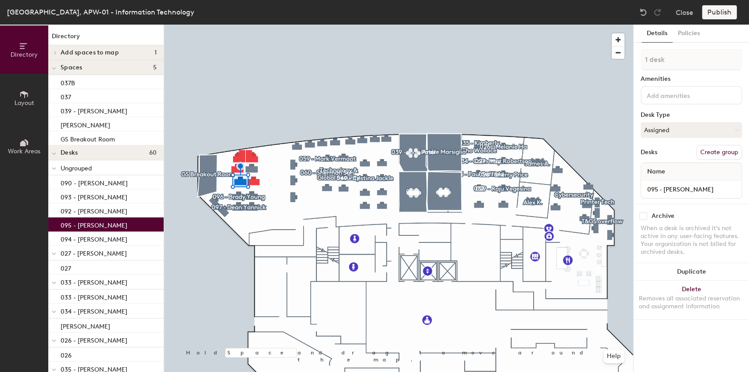
click at [717, 153] on button "Create group" at bounding box center [719, 152] width 46 height 15
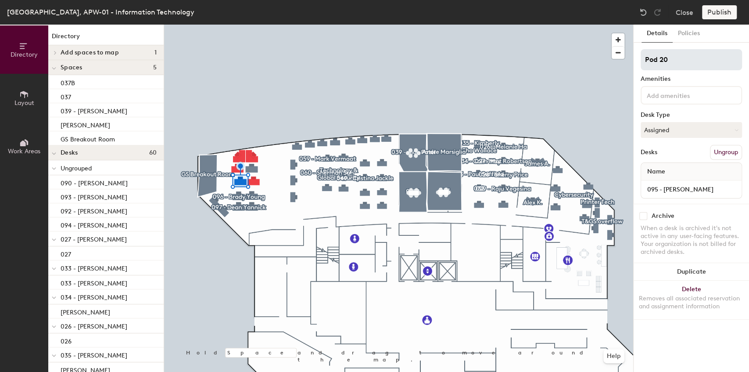
click at [620, 62] on div "Directory Layout Work Areas Directory Add spaces to map 1 GS Breakout Room Spac…" at bounding box center [374, 198] width 749 height 347
type input "095 - [PERSON_NAME]"
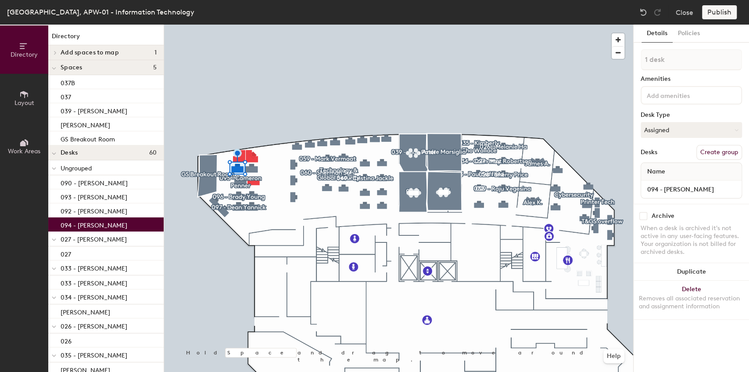
click at [715, 153] on button "Create group" at bounding box center [719, 152] width 46 height 15
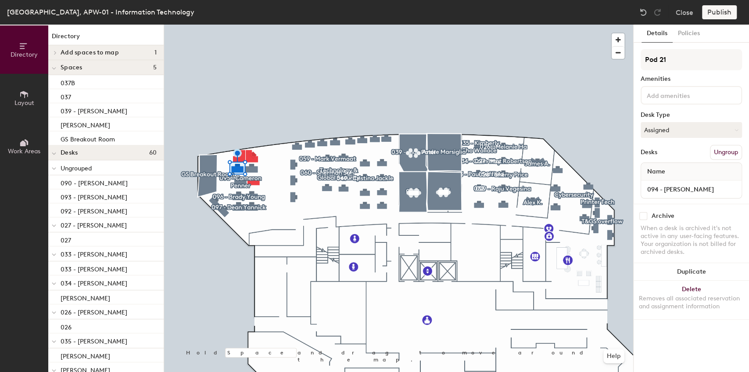
drag, startPoint x: 682, startPoint y: 59, endPoint x: 638, endPoint y: 65, distance: 45.2
click at [637, 65] on div "Details Policies Pod 21 Amenities Desk Type Assigned Desks Ungroup Name 094 - H…" at bounding box center [691, 198] width 115 height 347
type input "094 - [PERSON_NAME]"
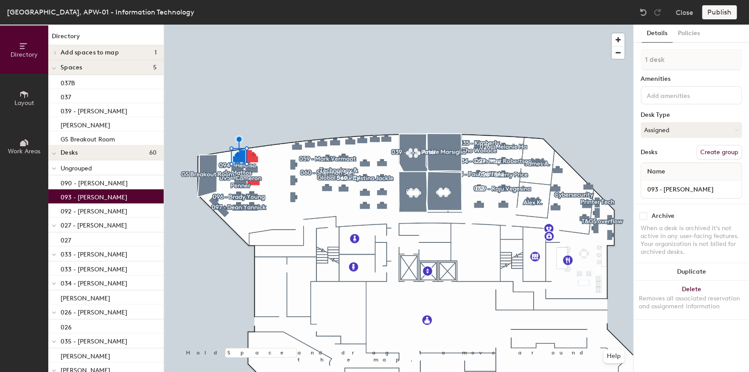
click at [735, 149] on button "Create group" at bounding box center [719, 152] width 46 height 15
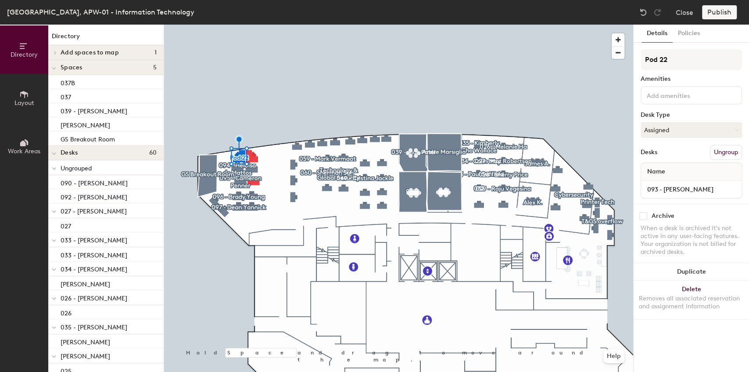
drag, startPoint x: 676, startPoint y: 66, endPoint x: 636, endPoint y: 65, distance: 39.5
click at [635, 65] on div "Details Policies Pod 22 Amenities Desk Type Assigned Desks Ungroup Name 093 - J…" at bounding box center [691, 198] width 115 height 347
type input "093 - [PERSON_NAME]"
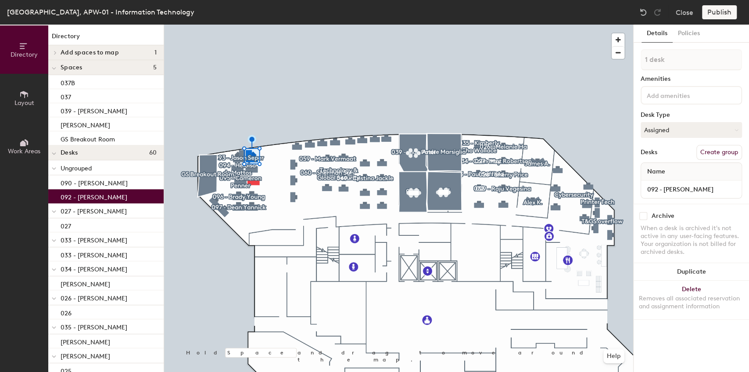
click at [707, 148] on button "Create group" at bounding box center [719, 152] width 46 height 15
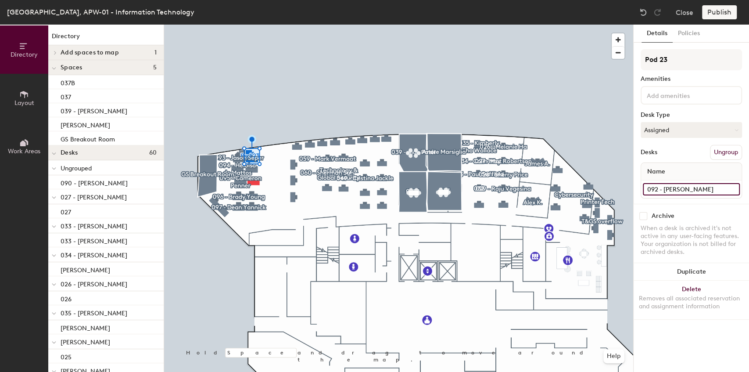
click at [623, 186] on div "Directory Layout Work Areas Directory Add spaces to map 1 GS Breakout Room Spac…" at bounding box center [374, 198] width 749 height 347
paste input "6 - Brady Young"
type input "096 - [PERSON_NAME]"
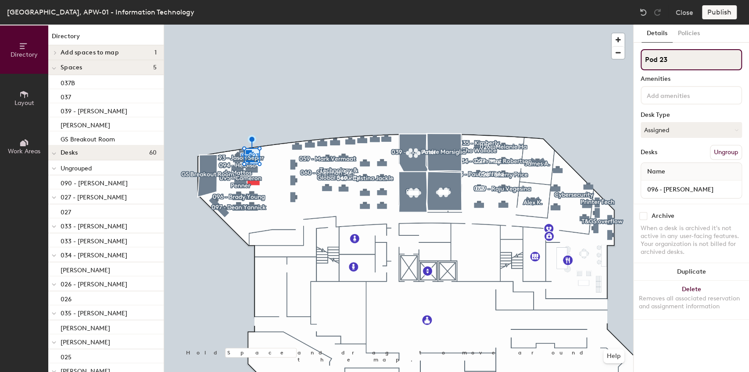
drag, startPoint x: 680, startPoint y: 59, endPoint x: 639, endPoint y: 64, distance: 41.6
click at [639, 64] on div "Details Policies Pod 23 Amenities Desk Type Assigned Desks Ungroup Name 096 - B…" at bounding box center [691, 198] width 115 height 347
paste input "096 - [PERSON_NAME]"
type input "096 - [PERSON_NAME]"
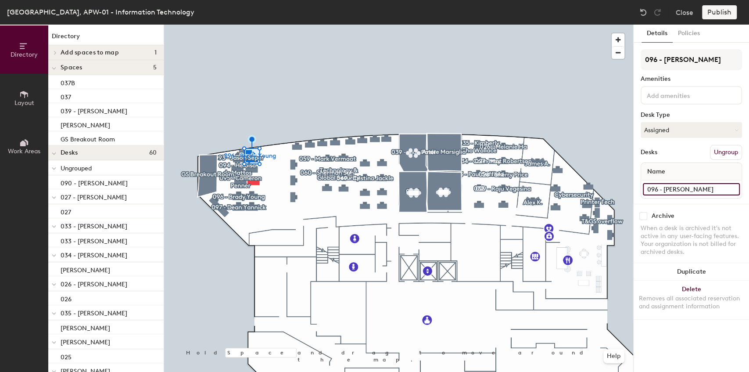
click at [684, 189] on input "096 - [PERSON_NAME]" at bounding box center [691, 189] width 97 height 12
click at [606, 186] on div "Directory Layout Work Areas Directory Add spaces to map 1 GS Breakout Room Spac…" at bounding box center [374, 198] width 749 height 347
type input "092 - [PERSON_NAME]"
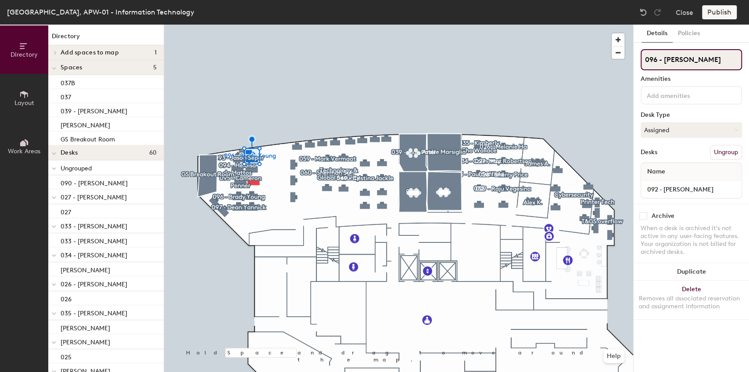
click at [708, 50] on input "096 - [PERSON_NAME]" at bounding box center [691, 59] width 101 height 21
click at [620, 61] on div "Directory Layout Work Areas Directory Add spaces to map 1 GS Breakout Room Spac…" at bounding box center [374, 198] width 749 height 347
paste input "2 - Michael Falez"
type input "092 - [PERSON_NAME]"
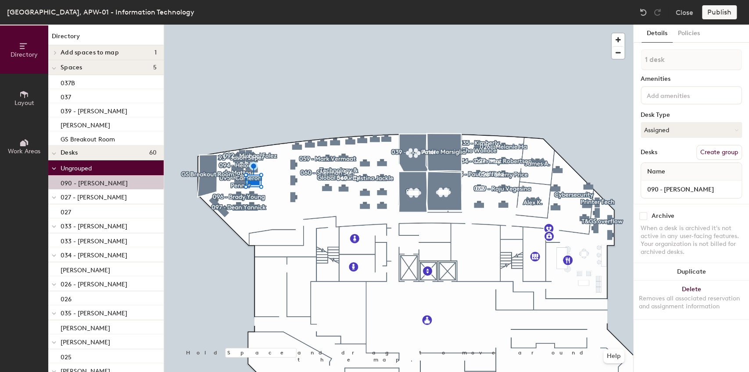
click at [715, 151] on button "Create group" at bounding box center [719, 152] width 46 height 15
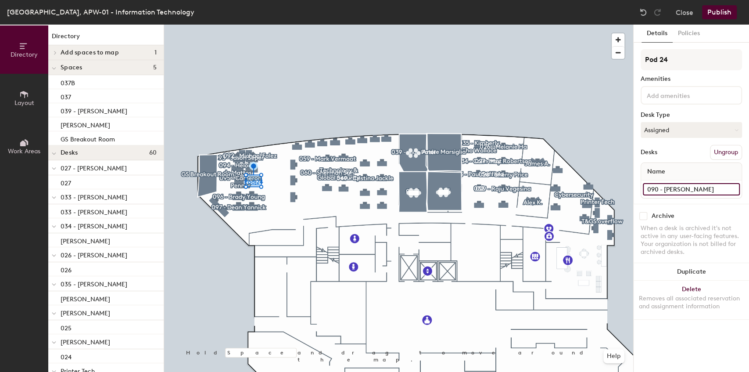
drag, startPoint x: 704, startPoint y: 184, endPoint x: 704, endPoint y: 189, distance: 4.8
click at [703, 186] on input "090 - [PERSON_NAME]" at bounding box center [691, 189] width 97 height 12
click at [684, 189] on input "090 - [PERSON_NAME]" at bounding box center [691, 189] width 97 height 12
click at [691, 189] on input "090 - [PERSON_NAME]" at bounding box center [691, 189] width 97 height 12
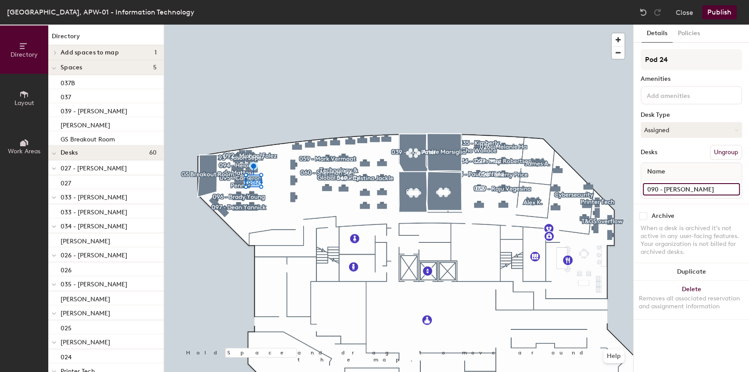
click at [691, 189] on input "090 - [PERSON_NAME]" at bounding box center [691, 189] width 97 height 12
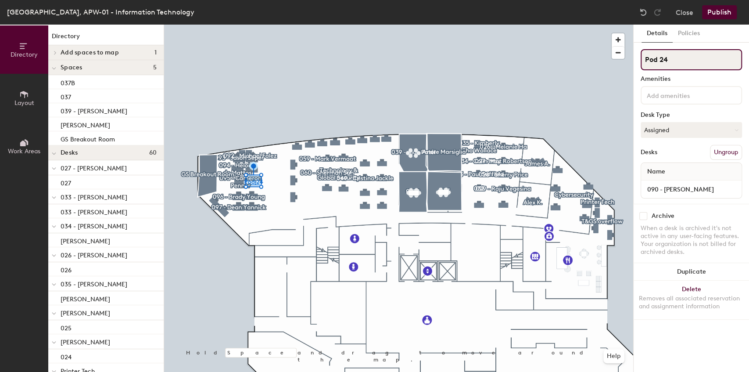
click at [668, 68] on input "Pod 24" at bounding box center [691, 59] width 101 height 21
click at [602, 66] on div "Directory Layout Work Areas Directory Add spaces to map 1 GS Breakout Room Spac…" at bounding box center [374, 198] width 749 height 347
paste input "090 - [PERSON_NAME]"
type input "090 - [PERSON_NAME]"
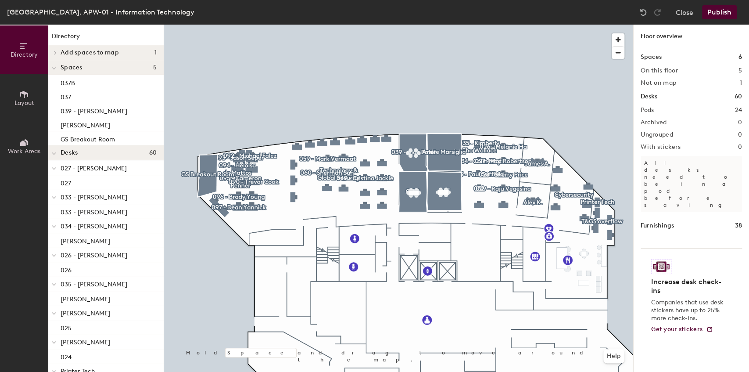
click at [723, 11] on button "Publish" at bounding box center [719, 12] width 35 height 14
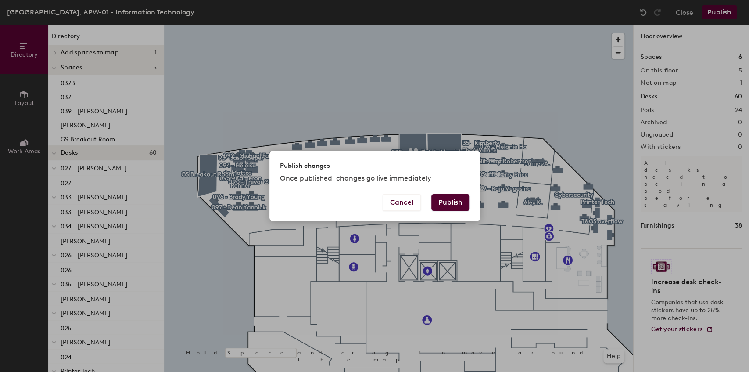
click at [457, 203] on button "Publish" at bounding box center [450, 202] width 38 height 17
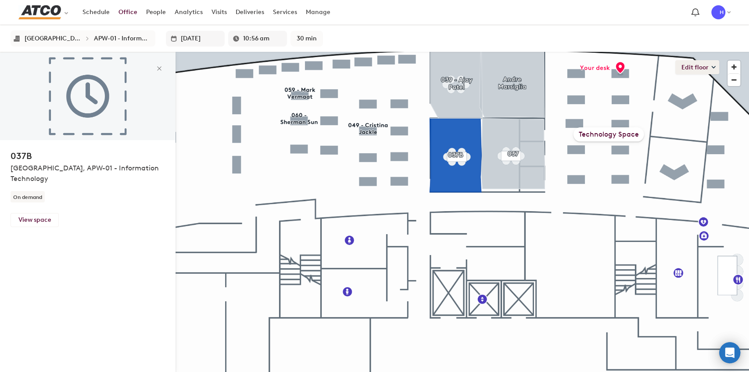
click at [685, 65] on button "Edit floor" at bounding box center [697, 67] width 44 height 14
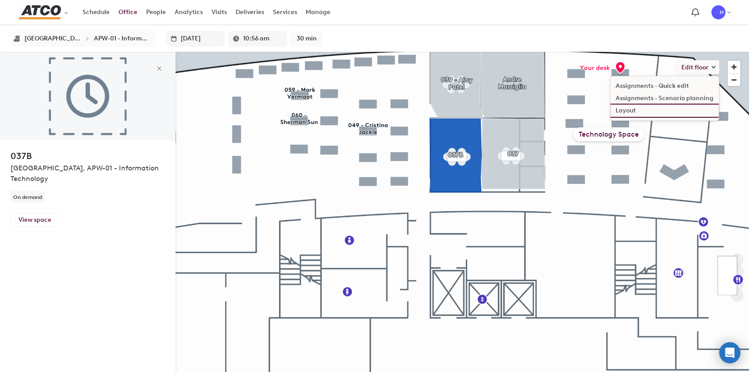
click at [631, 111] on li "Layout" at bounding box center [664, 110] width 108 height 12
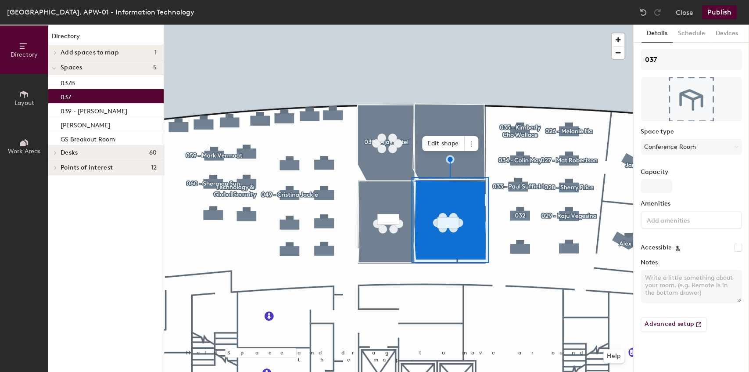
click at [416, 25] on div at bounding box center [398, 25] width 469 height 0
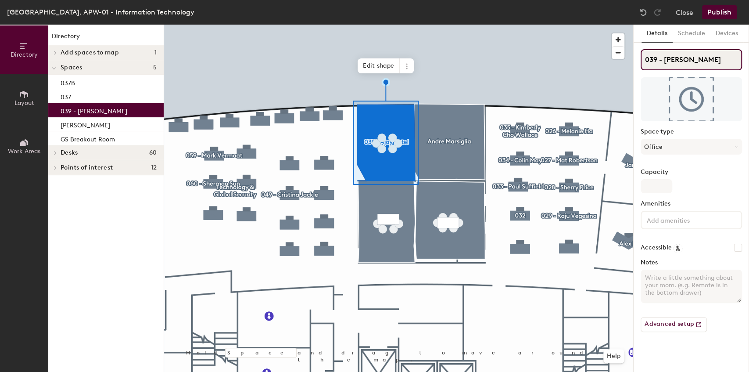
drag, startPoint x: 688, startPoint y: 60, endPoint x: 698, endPoint y: 59, distance: 10.2
click at [688, 60] on input "039 - [PERSON_NAME]" at bounding box center [691, 59] width 101 height 21
drag, startPoint x: 703, startPoint y: 57, endPoint x: 656, endPoint y: 65, distance: 48.0
click at [656, 65] on input "039 - [PERSON_NAME]" at bounding box center [691, 59] width 101 height 21
type input "039"
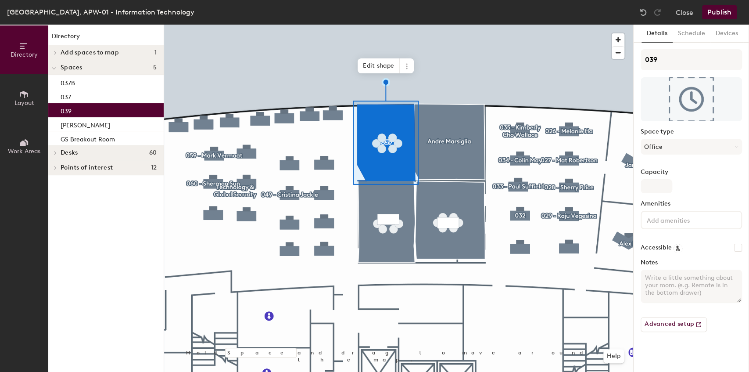
click at [375, 25] on div at bounding box center [398, 25] width 469 height 0
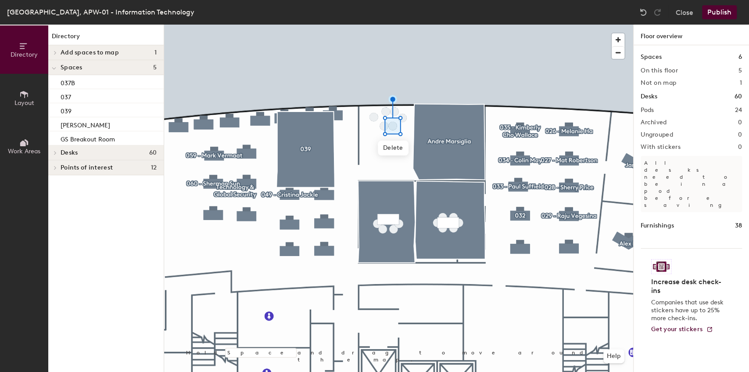
click at [9, 157] on button "Work Areas" at bounding box center [24, 146] width 48 height 48
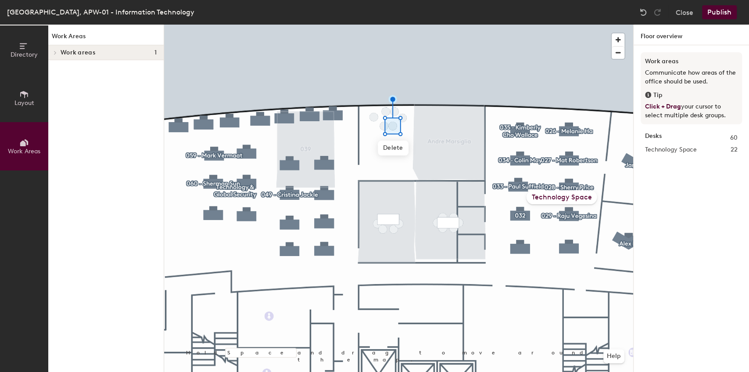
click at [21, 98] on icon at bounding box center [24, 95] width 10 height 10
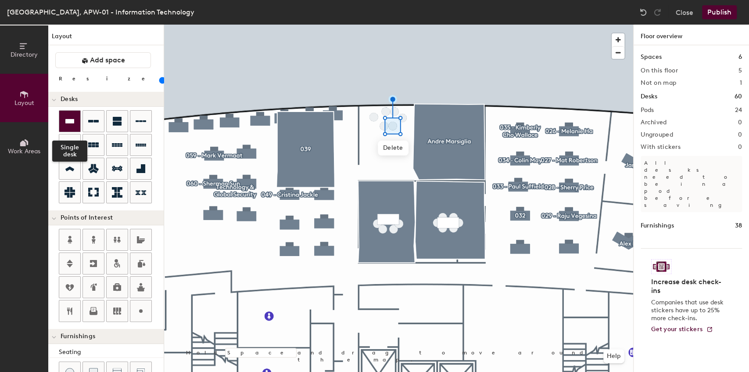
click at [65, 118] on icon at bounding box center [70, 121] width 11 height 11
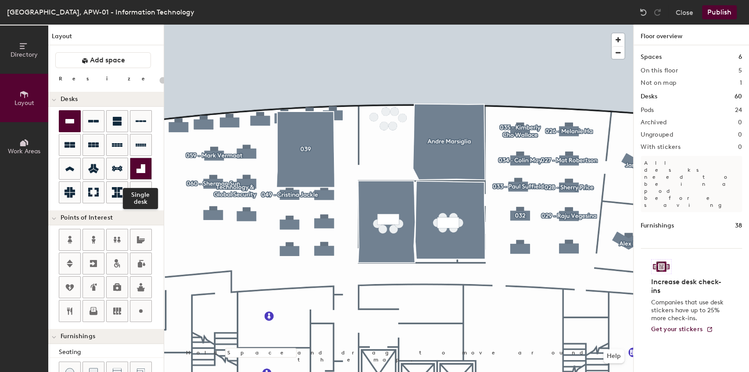
click at [136, 167] on icon at bounding box center [141, 168] width 11 height 11
click at [385, 148] on div "Directory Layout Work Areas Layout Add space Resize Desks Points of Interest Fu…" at bounding box center [374, 198] width 749 height 347
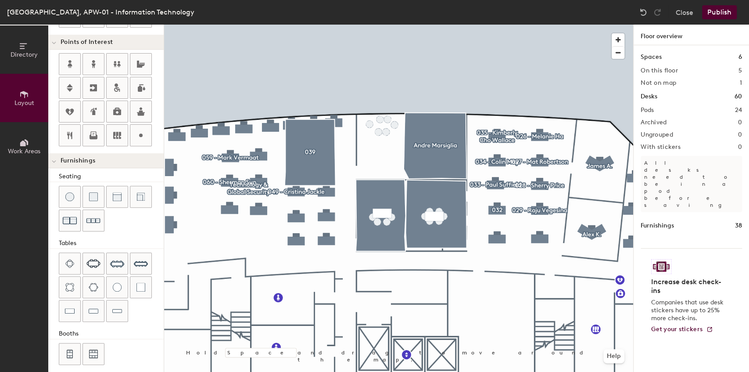
scroll to position [178, 0]
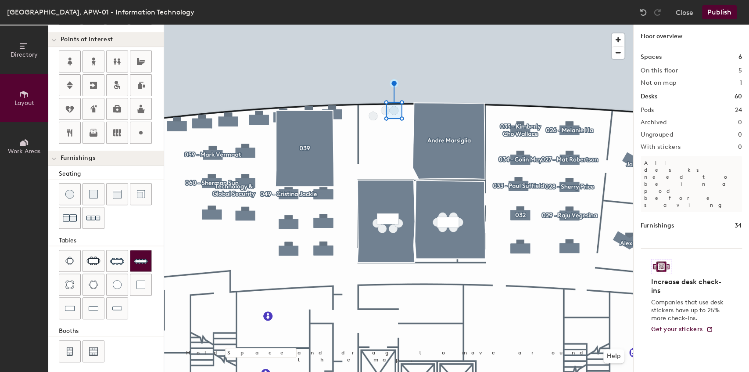
click at [386, 25] on div at bounding box center [398, 25] width 469 height 0
click at [98, 260] on img at bounding box center [93, 260] width 14 height 9
click at [387, 117] on div "Directory Layout Work Areas Layout Add space Resize Desks Points of Interest Fu…" at bounding box center [374, 198] width 749 height 347
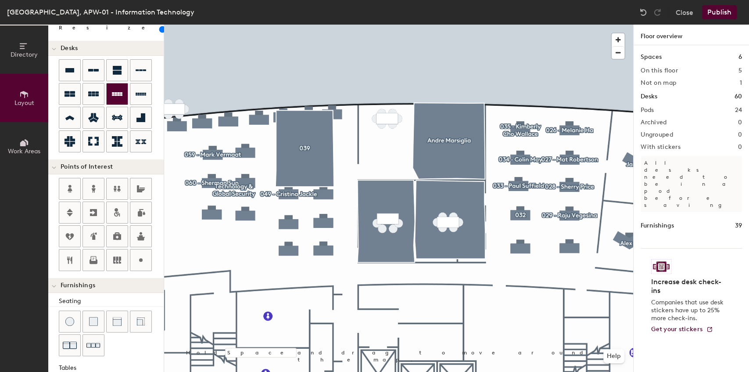
scroll to position [0, 0]
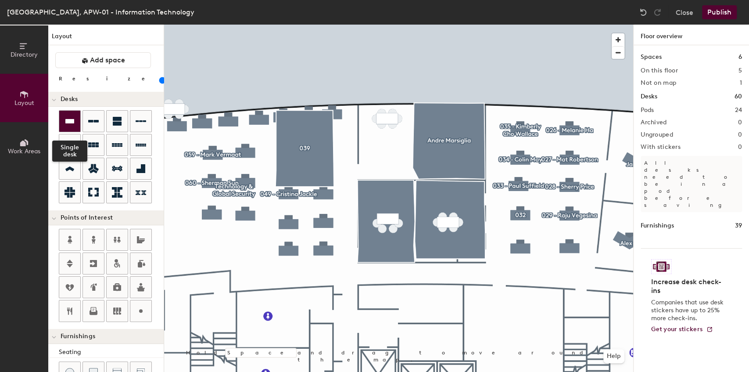
click at [72, 121] on icon at bounding box center [69, 121] width 9 height 4
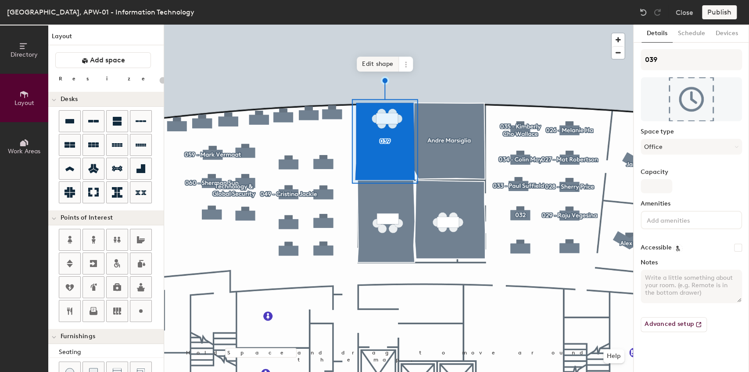
click at [378, 67] on span "Edit shape" at bounding box center [378, 64] width 42 height 15
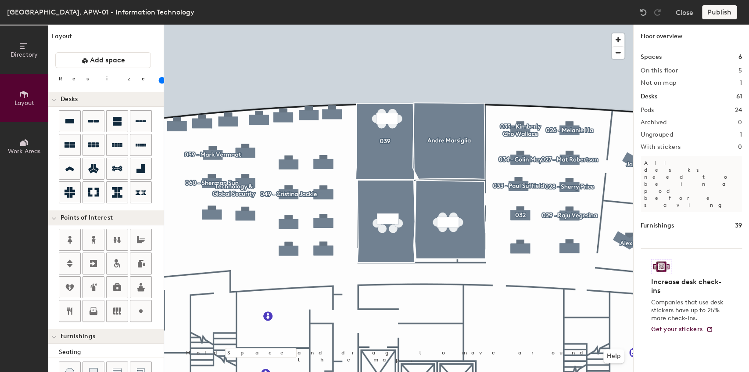
click at [400, 25] on div at bounding box center [398, 25] width 469 height 0
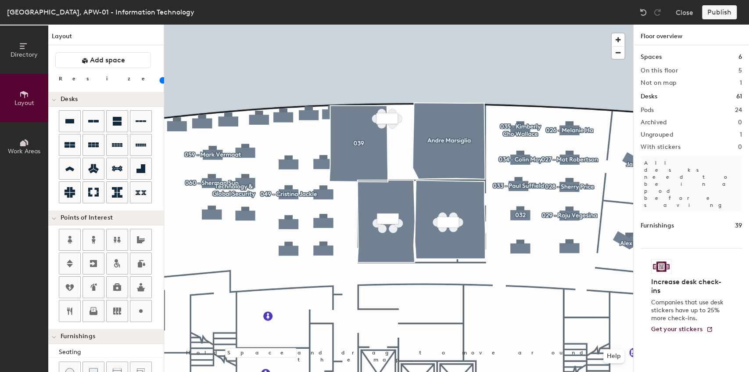
click at [351, 25] on div at bounding box center [398, 25] width 469 height 0
click at [376, 25] on div at bounding box center [398, 25] width 469 height 0
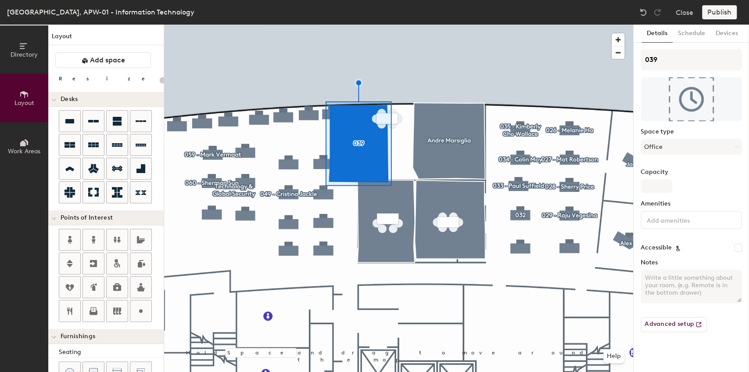
type input "100"
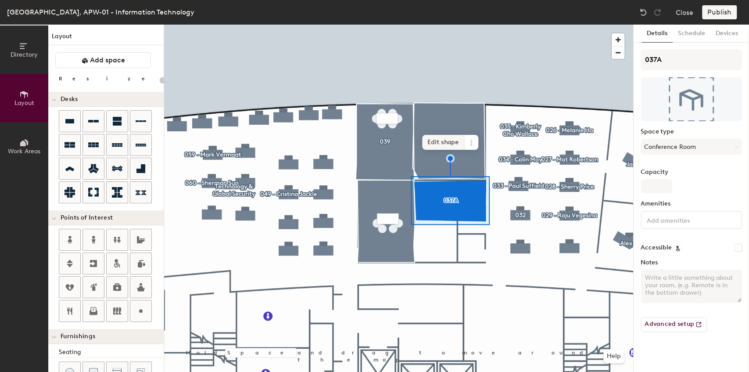
click at [441, 140] on span "Edit shape" at bounding box center [443, 142] width 42 height 15
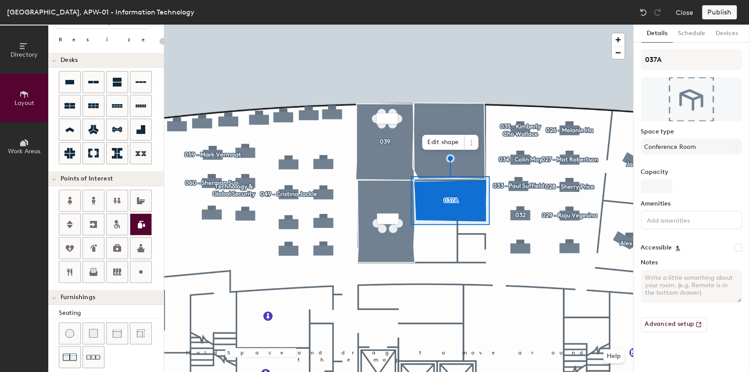
scroll to position [3, 0]
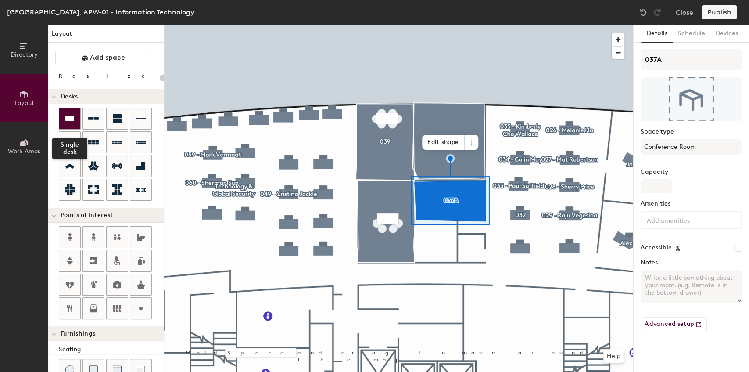
click at [73, 119] on icon at bounding box center [69, 118] width 9 height 4
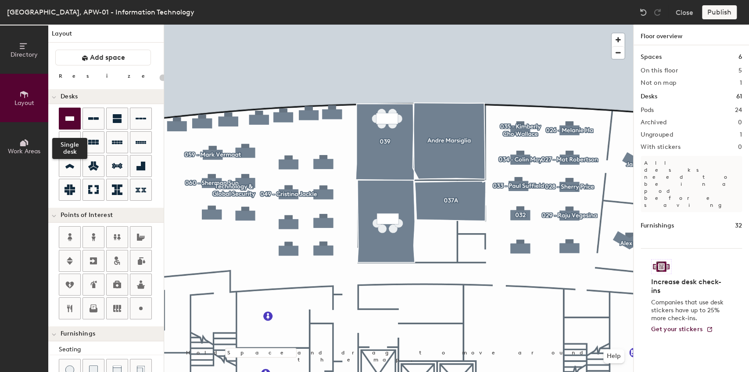
type input "20"
click at [7, 135] on button "Work Areas" at bounding box center [24, 146] width 48 height 48
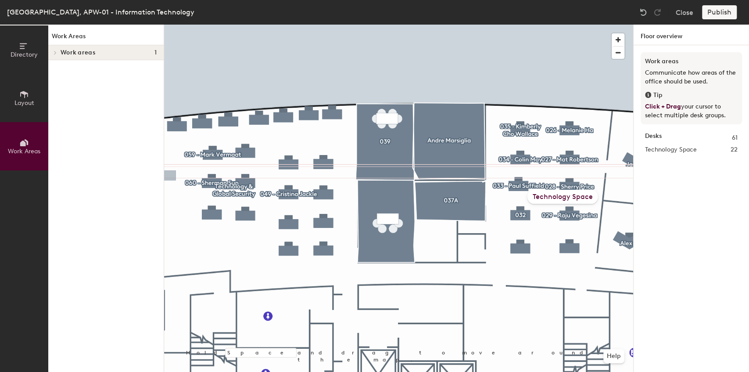
scroll to position [0, 0]
click at [23, 98] on icon at bounding box center [24, 95] width 10 height 10
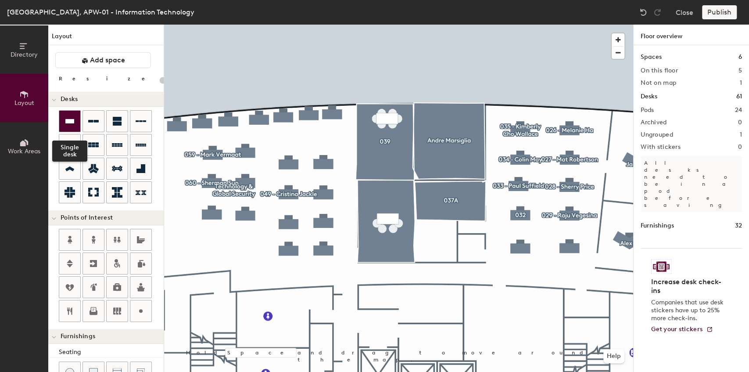
click at [68, 124] on icon at bounding box center [70, 121] width 11 height 11
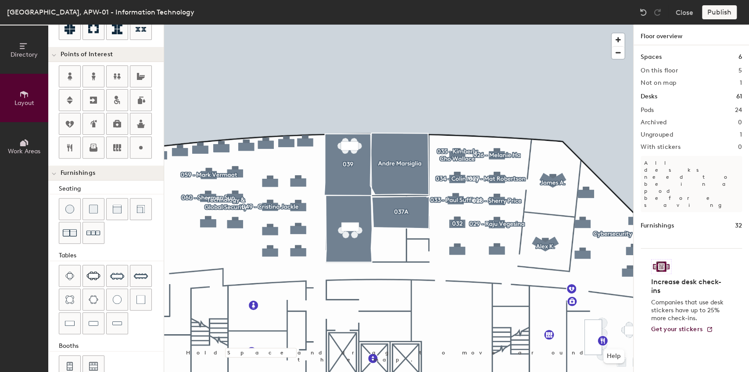
scroll to position [178, 0]
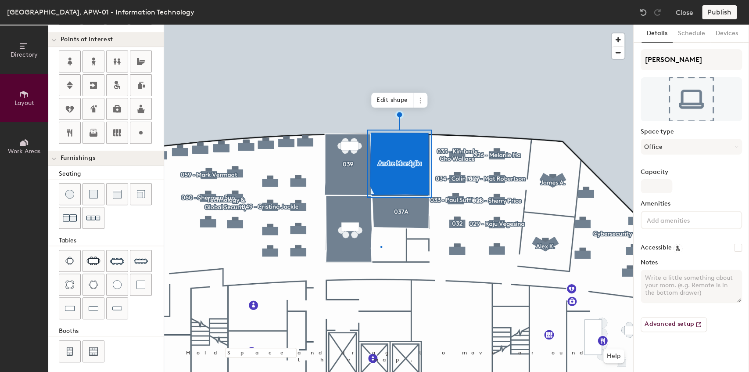
click at [381, 25] on div at bounding box center [398, 25] width 469 height 0
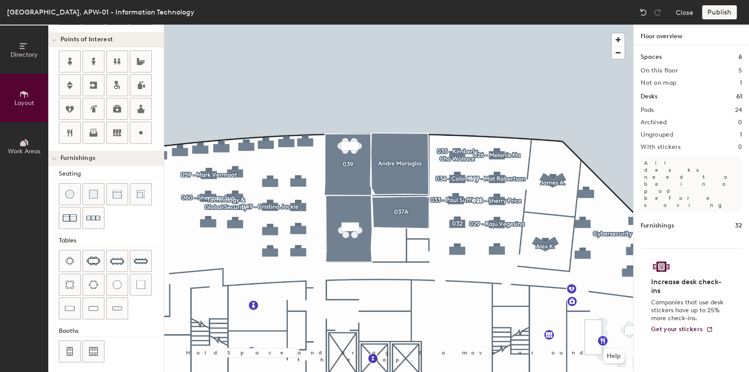
click at [415, 25] on div at bounding box center [398, 25] width 469 height 0
click at [380, 25] on div at bounding box center [398, 25] width 469 height 0
click at [96, 193] on img at bounding box center [93, 194] width 9 height 9
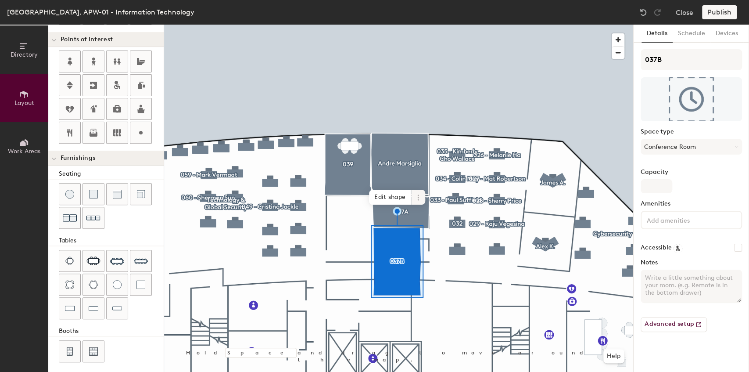
click at [394, 204] on span "Edit shape" at bounding box center [390, 197] width 42 height 15
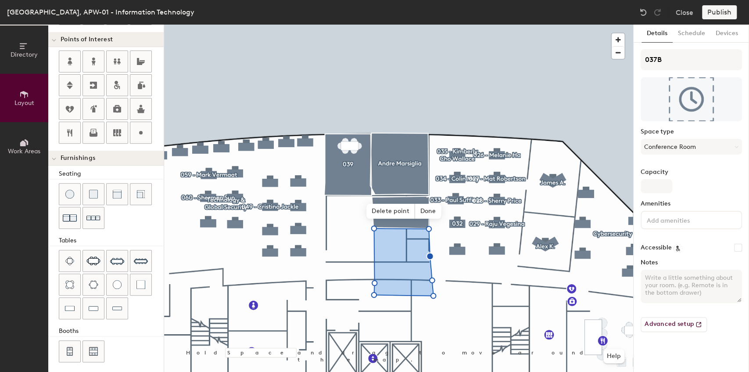
type input "20"
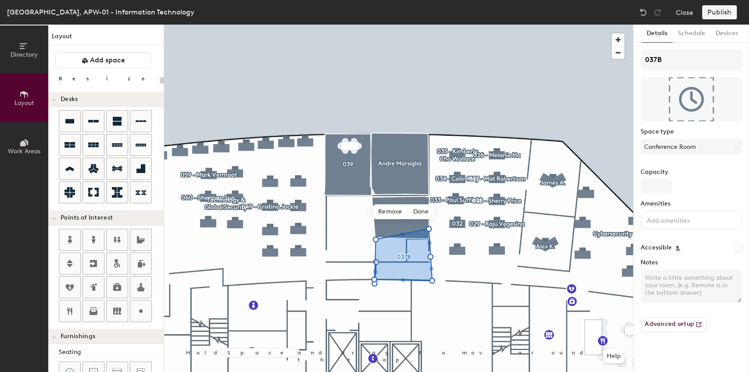
scroll to position [178, 0]
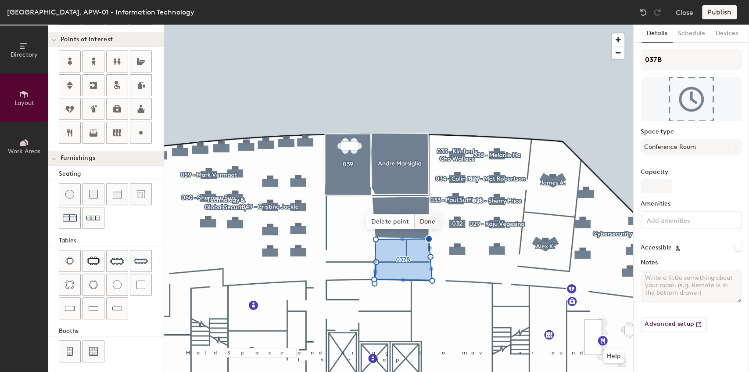
click at [431, 222] on span "Done" at bounding box center [428, 221] width 26 height 15
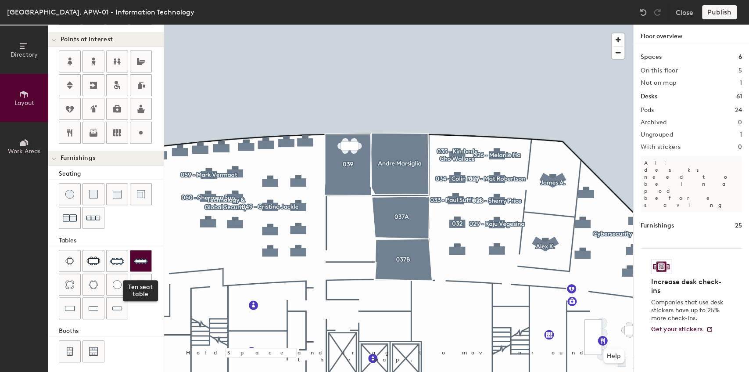
click at [132, 254] on div at bounding box center [140, 260] width 21 height 21
click at [347, 223] on div "Directory Layout Work Areas Layout Add space Resize Desks Points of Interest Fu…" at bounding box center [374, 198] width 749 height 347
click at [356, 25] on div at bounding box center [398, 25] width 469 height 0
drag, startPoint x: 142, startPoint y: 257, endPoint x: 154, endPoint y: 243, distance: 18.3
click at [355, 25] on div at bounding box center [398, 25] width 469 height 0
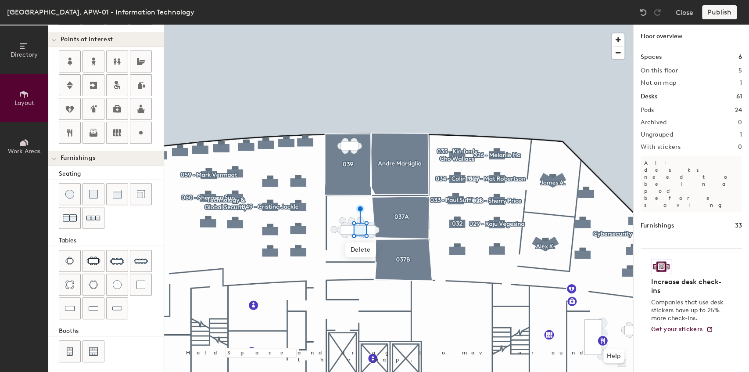
click at [381, 25] on div at bounding box center [398, 25] width 469 height 0
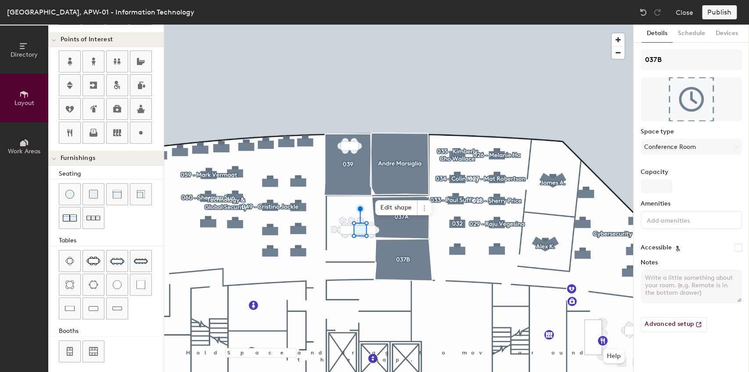
click at [421, 25] on div at bounding box center [398, 25] width 469 height 0
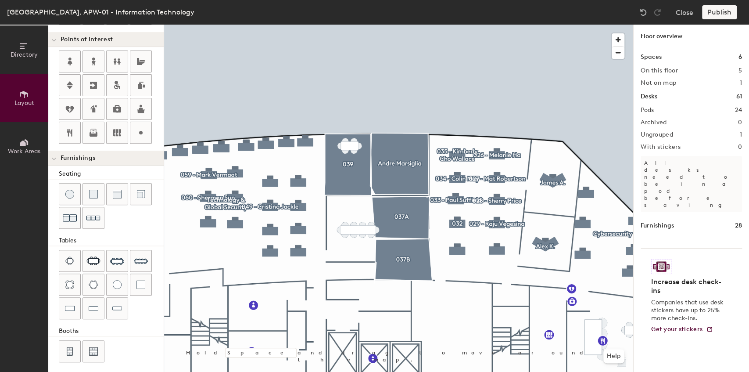
click at [361, 25] on div at bounding box center [398, 25] width 469 height 0
click at [368, 254] on span "Delete" at bounding box center [360, 249] width 31 height 15
type input "40"
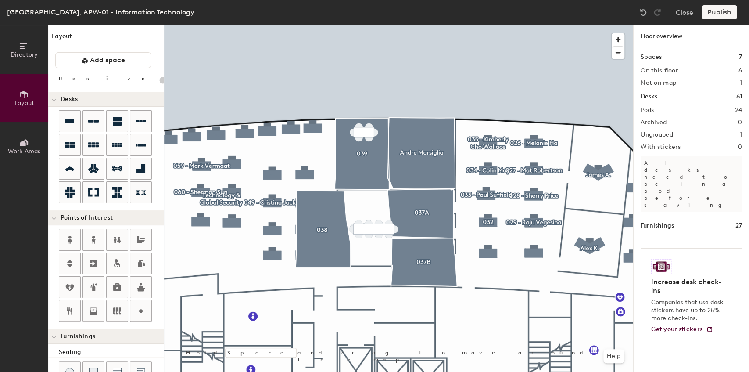
scroll to position [146, 0]
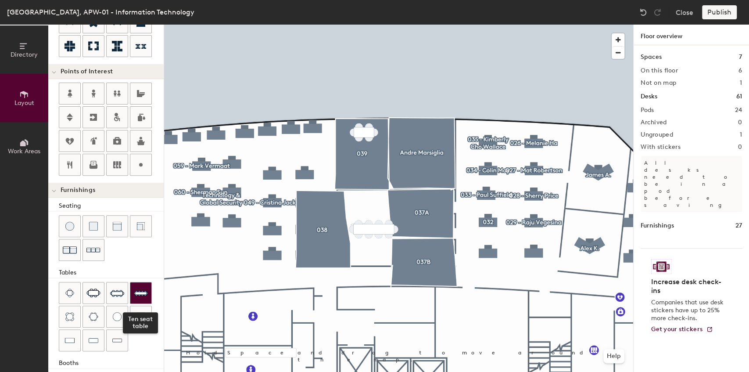
click at [140, 288] on img at bounding box center [141, 293] width 14 height 14
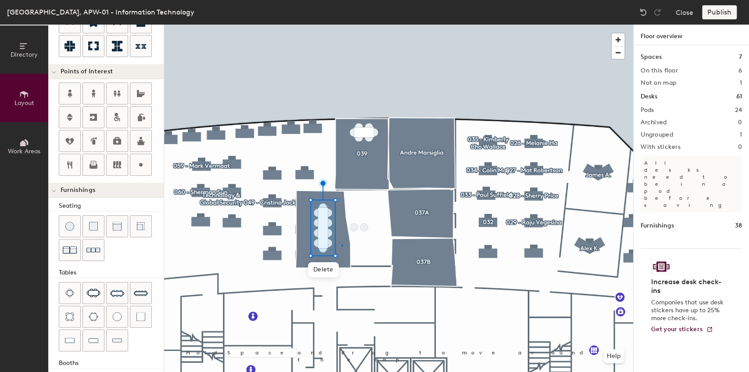
click at [340, 25] on div at bounding box center [398, 25] width 469 height 0
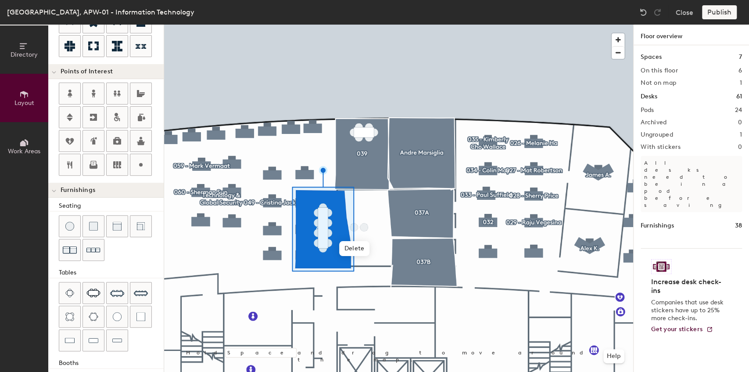
click at [366, 25] on div at bounding box center [398, 25] width 469 height 0
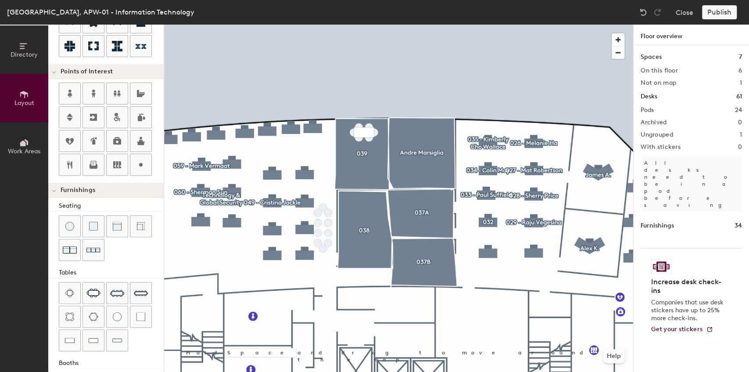
click at [331, 25] on div at bounding box center [398, 25] width 469 height 0
click at [330, 25] on div at bounding box center [398, 25] width 469 height 0
click at [326, 25] on div at bounding box center [398, 25] width 469 height 0
click at [147, 287] on div at bounding box center [140, 292] width 21 height 21
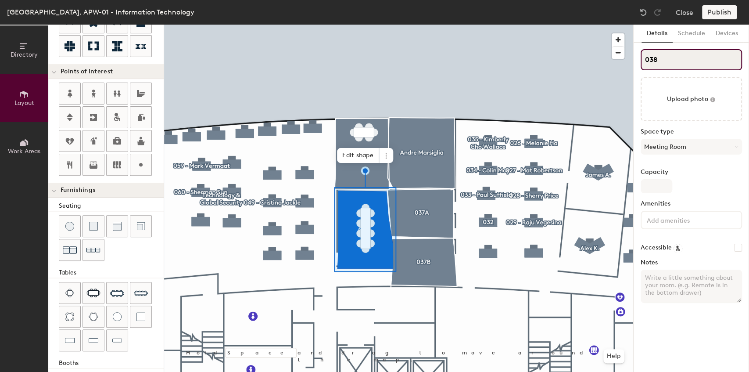
click at [648, 56] on input "038" at bounding box center [691, 59] width 101 height 21
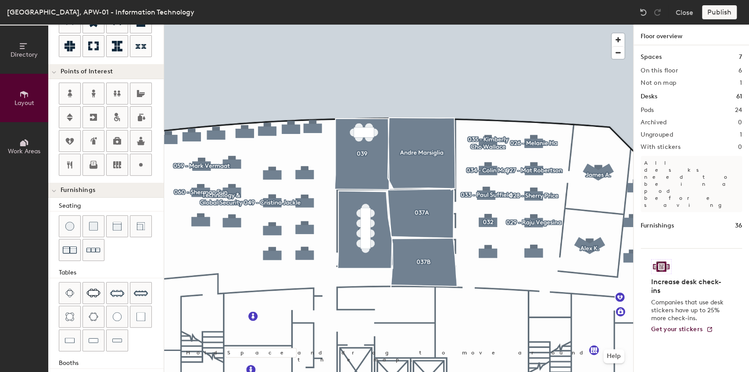
click at [383, 25] on div at bounding box center [398, 25] width 469 height 0
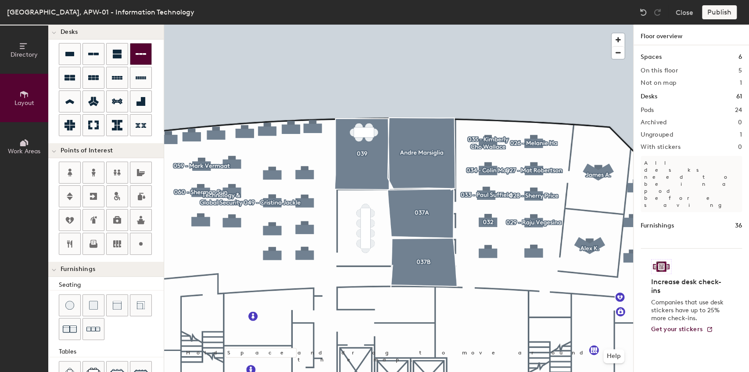
scroll to position [0, 0]
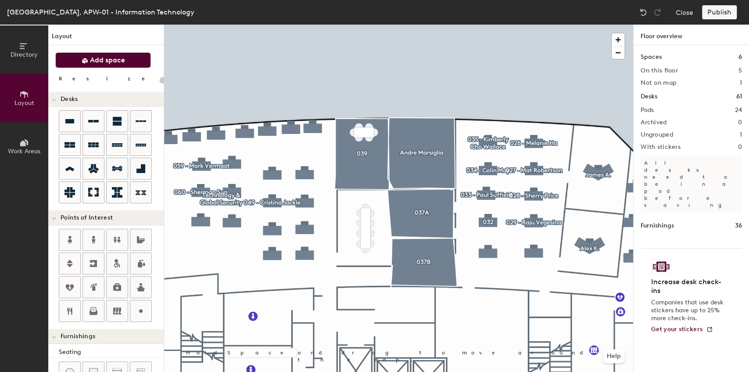
click at [102, 61] on span "Add space" at bounding box center [107, 60] width 35 height 9
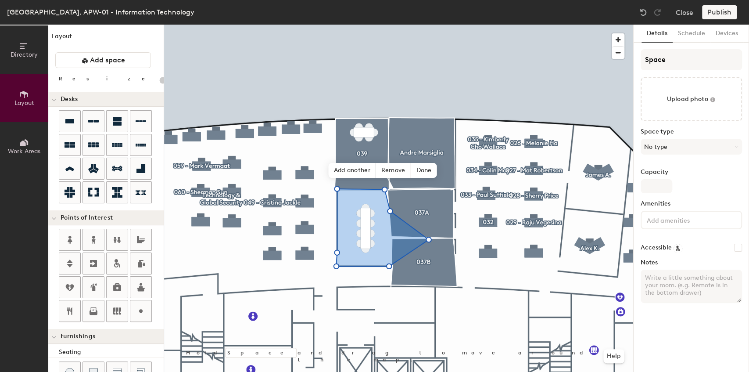
type input "20"
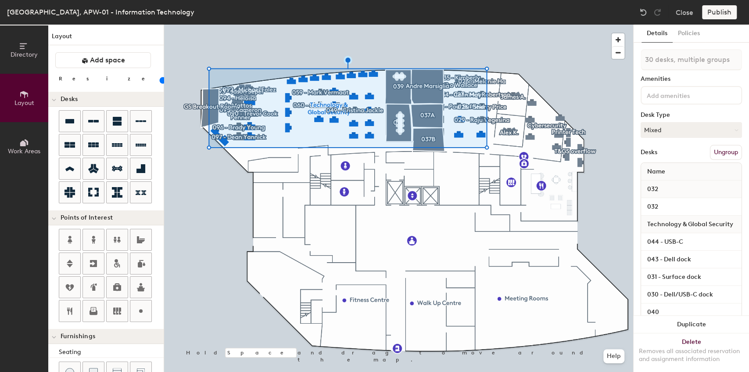
type input "20"
type input "31 desks, multiple groups"
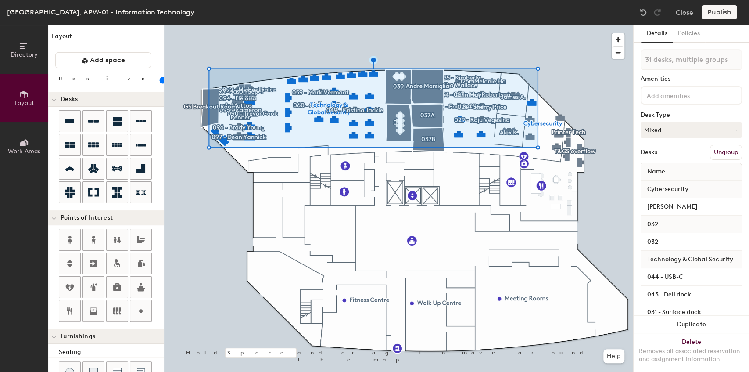
type input "20"
type input "32 desks, multiple groups"
type input "20"
type input "33 desks, multiple groups"
type input "20"
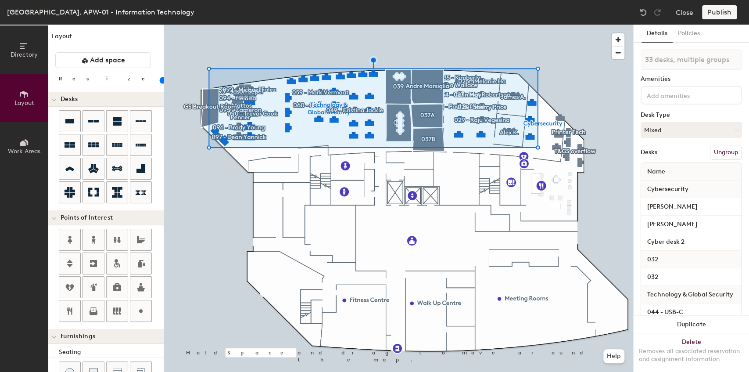
type input "34 desks, multiple groups"
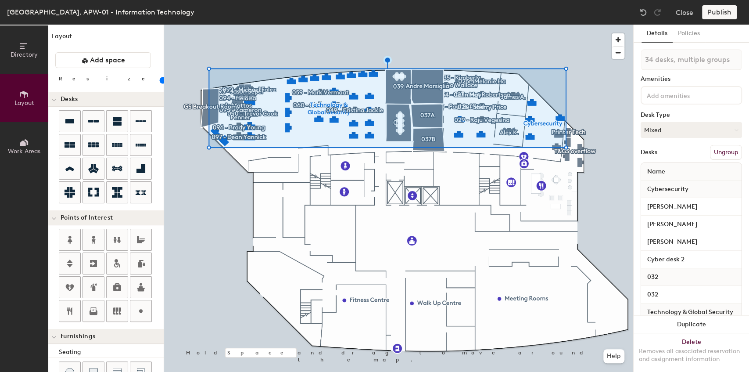
type input "20"
type input "35 desks, multiple groups"
type input "20"
type input "36 desks, multiple groups"
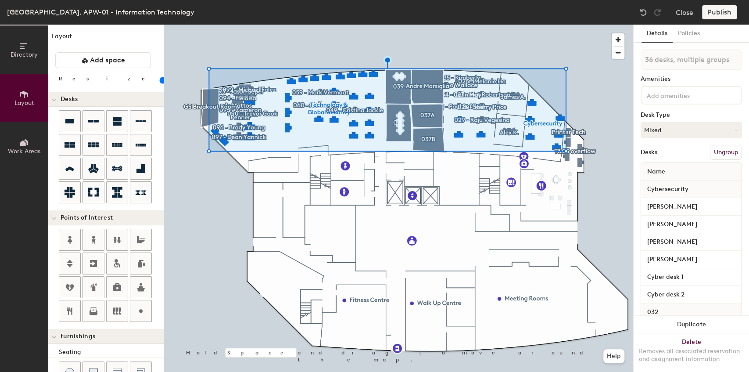
click at [517, 25] on div at bounding box center [398, 25] width 469 height 0
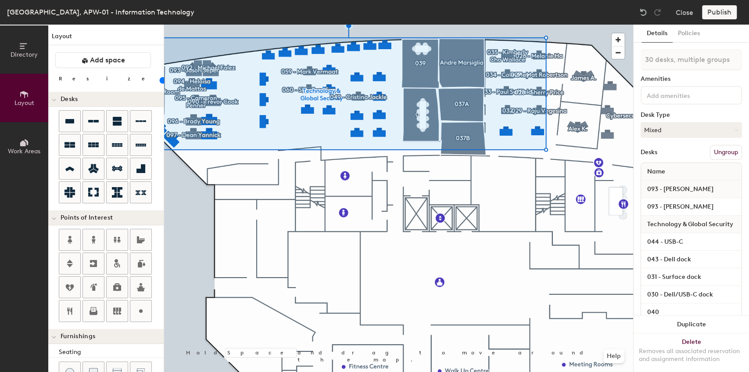
type input "20"
type input "31 desks, multiple groups"
type input "20"
type input "32 desks, multiple groups"
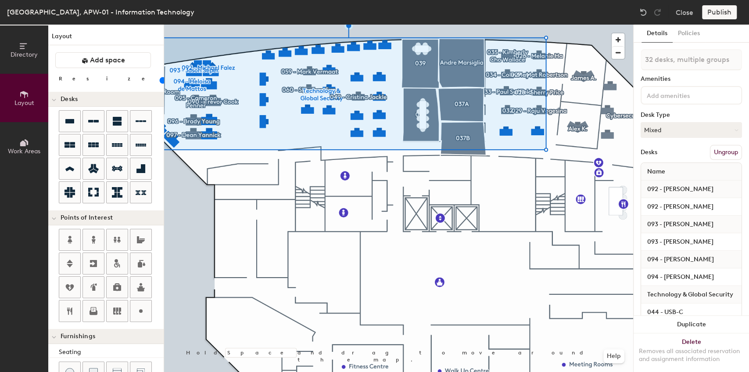
type input "20"
type input "33 desks, multiple groups"
type input "20"
type input "34 desks, multiple groups"
type input "20"
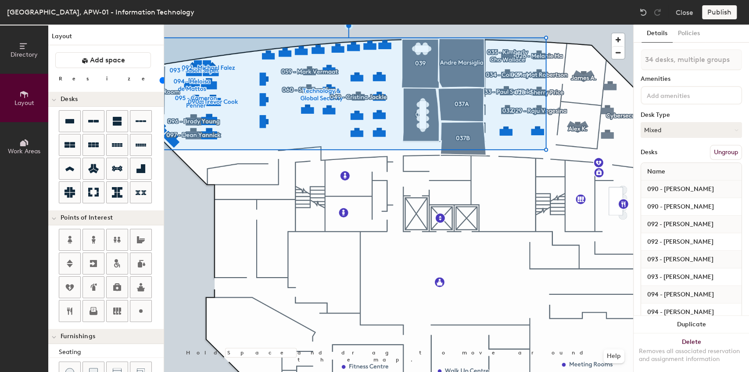
type input "35 desks, multiple groups"
type input "20"
type input "36 desks, multiple groups"
type input "20"
type input "37 desks, multiple groups"
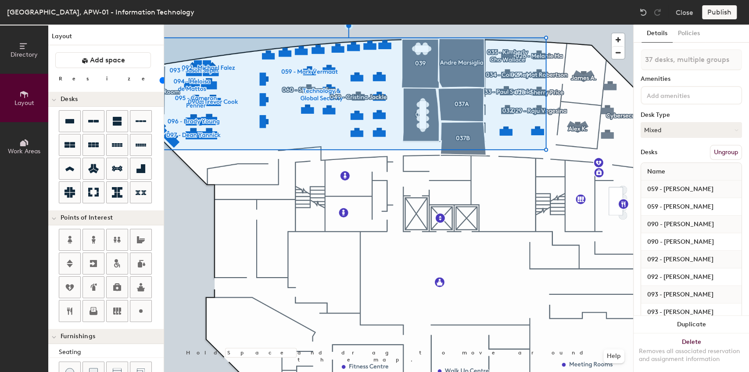
type input "20"
type input "38 desks, multiple groups"
type input "20"
type input "39 desks, multiple groups"
type input "20"
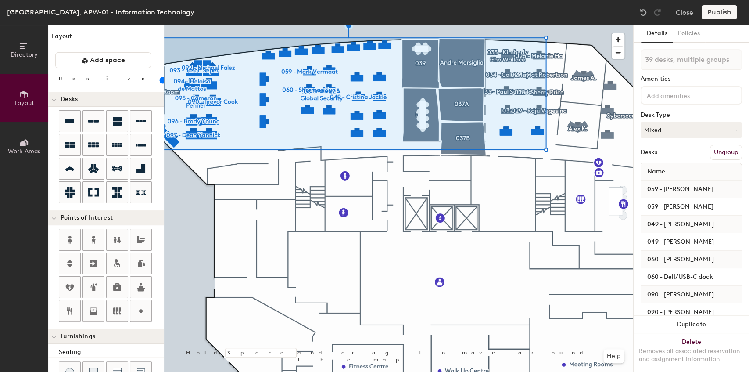
type input "40 desks, multiple groups"
type input "20"
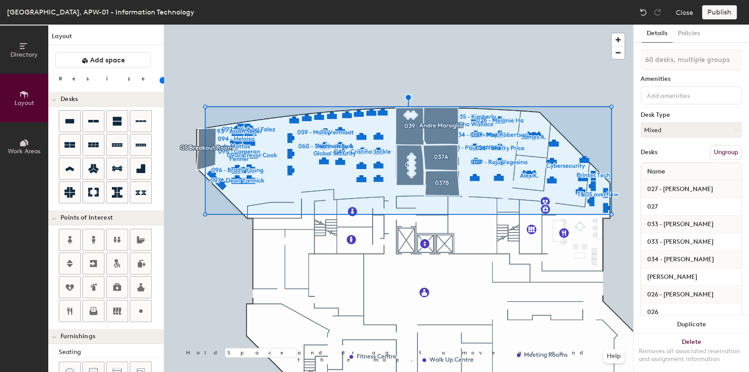
click at [723, 148] on button "Ungroup" at bounding box center [726, 152] width 32 height 15
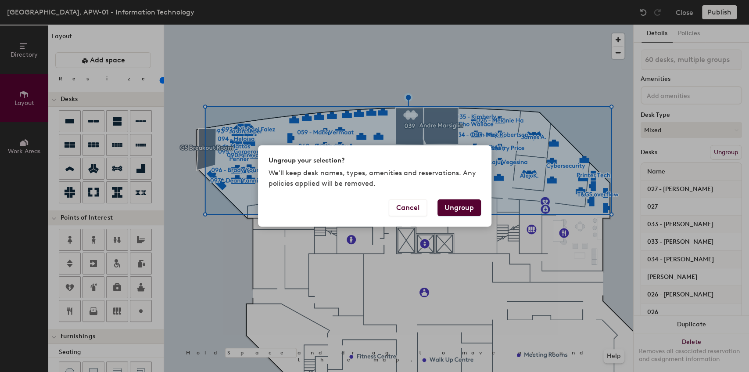
click at [446, 209] on button "Ungroup" at bounding box center [458, 207] width 43 height 17
type input "20"
type input "60 desks"
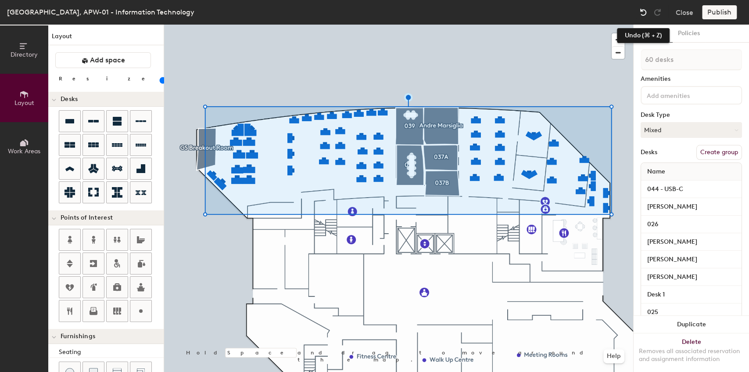
click at [646, 13] on img at bounding box center [643, 12] width 9 height 9
type input "20"
type input "60 desks, multiple groups"
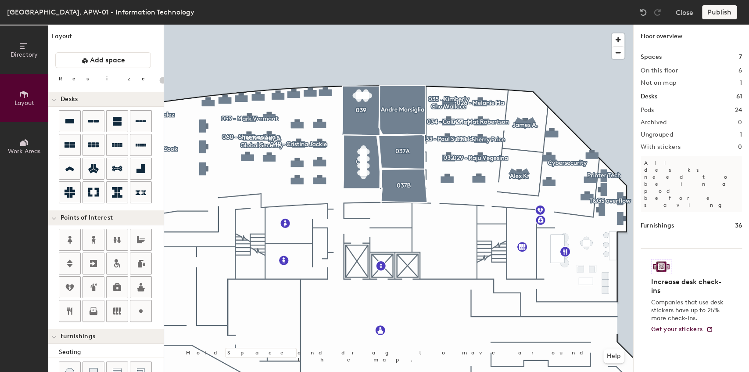
click at [303, 25] on div at bounding box center [398, 25] width 469 height 0
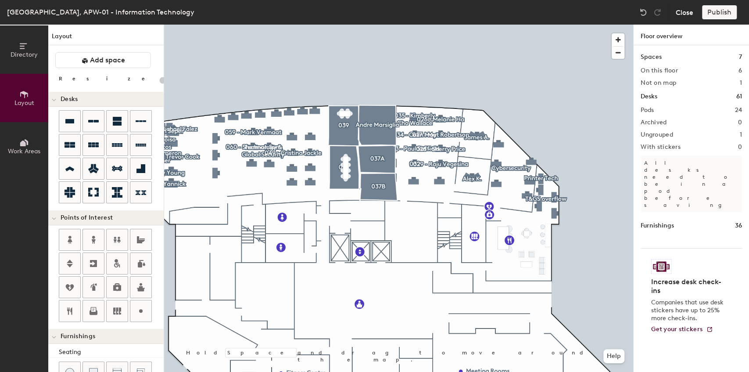
click at [678, 12] on button "Close" at bounding box center [685, 12] width 18 height 14
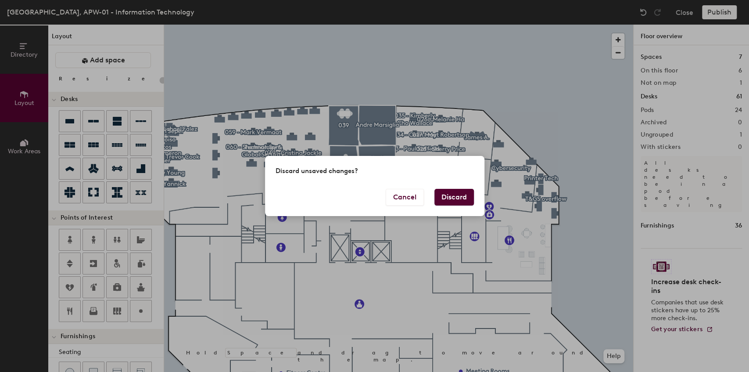
click at [455, 195] on button "Discard" at bounding box center [453, 197] width 39 height 17
type input "20"
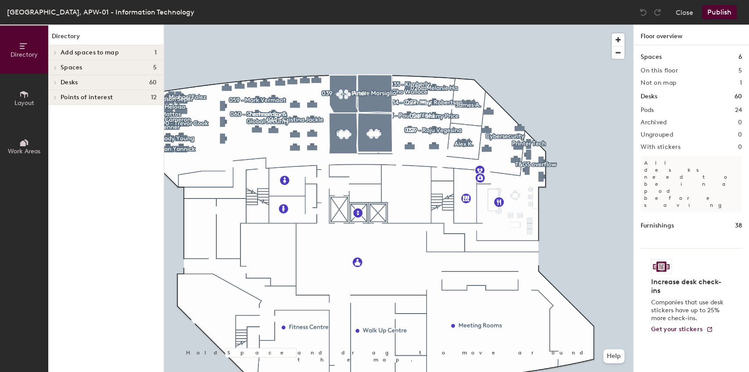
click at [251, 25] on div at bounding box center [398, 25] width 469 height 0
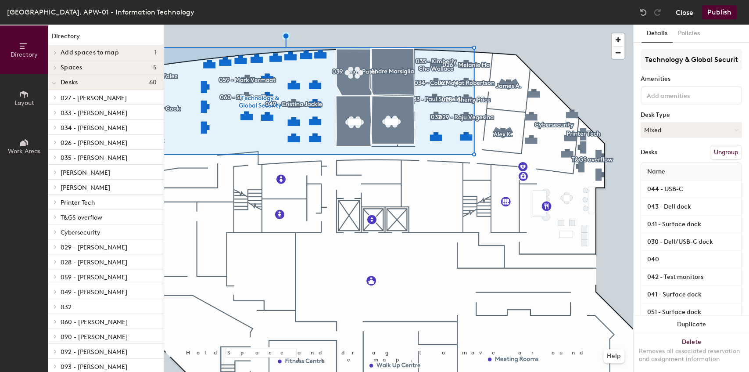
click at [682, 9] on button "Close" at bounding box center [685, 12] width 18 height 14
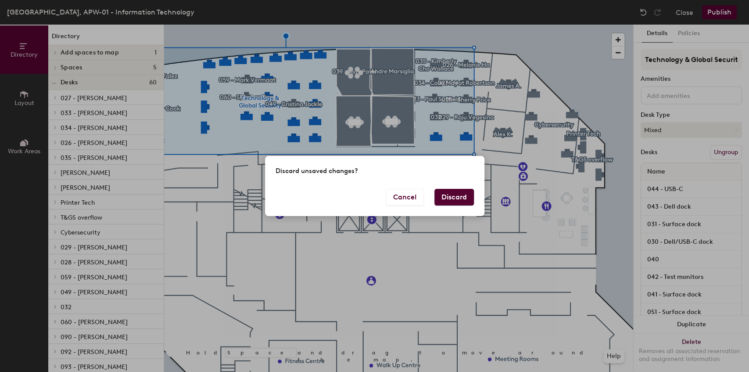
click at [455, 201] on button "Discard" at bounding box center [453, 197] width 39 height 17
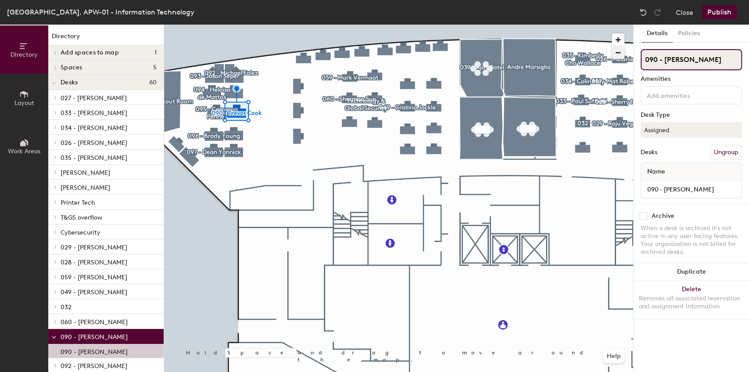
click at [581, 58] on div "Directory Layout Work Areas Directory Add spaces to map 1 GS Breakout Room Spac…" at bounding box center [374, 198] width 749 height 347
drag, startPoint x: 711, startPoint y: 60, endPoint x: 623, endPoint y: 58, distance: 88.7
click at [435, 25] on div at bounding box center [398, 25] width 469 height 0
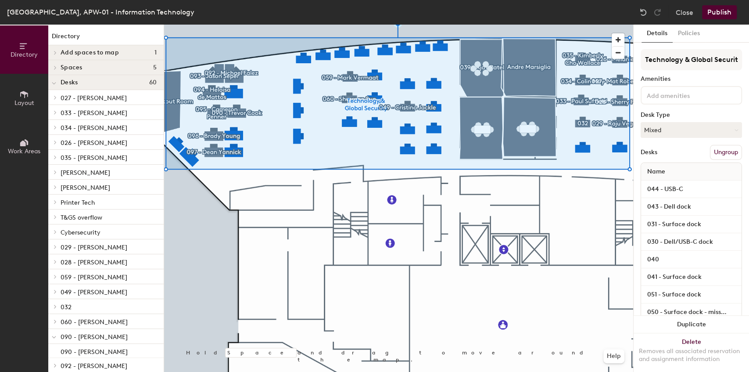
click at [521, 25] on div at bounding box center [398, 25] width 469 height 0
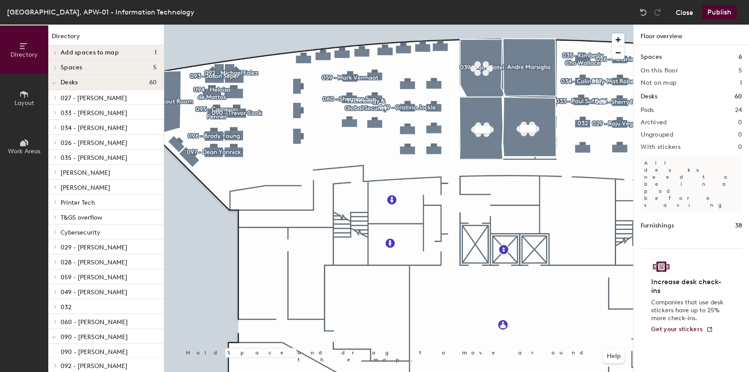
click at [680, 14] on button "Close" at bounding box center [685, 12] width 18 height 14
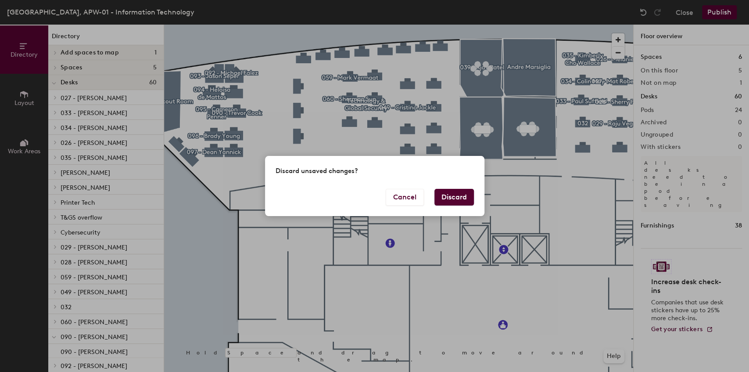
click at [460, 197] on button "Discard" at bounding box center [453, 197] width 39 height 17
